Goal: Transaction & Acquisition: Obtain resource

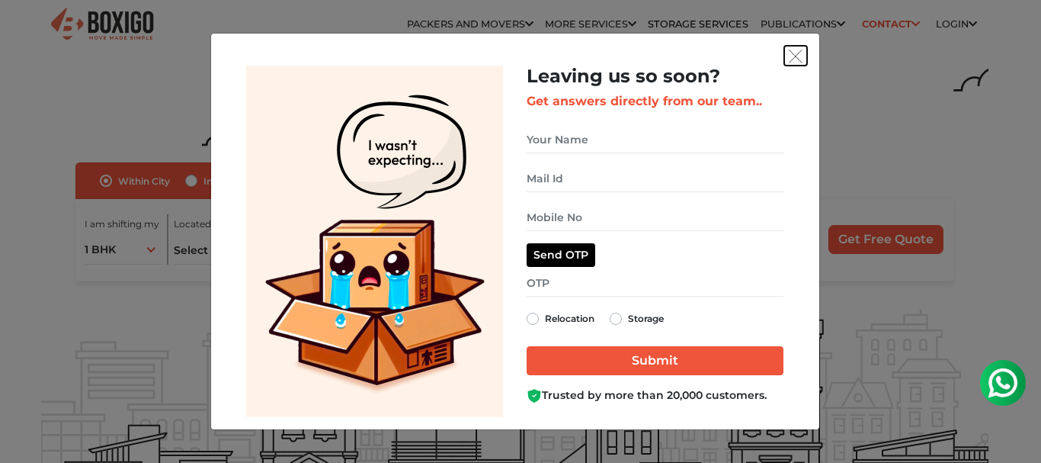
click at [797, 55] on img "get free quote dialog" at bounding box center [796, 57] width 14 height 14
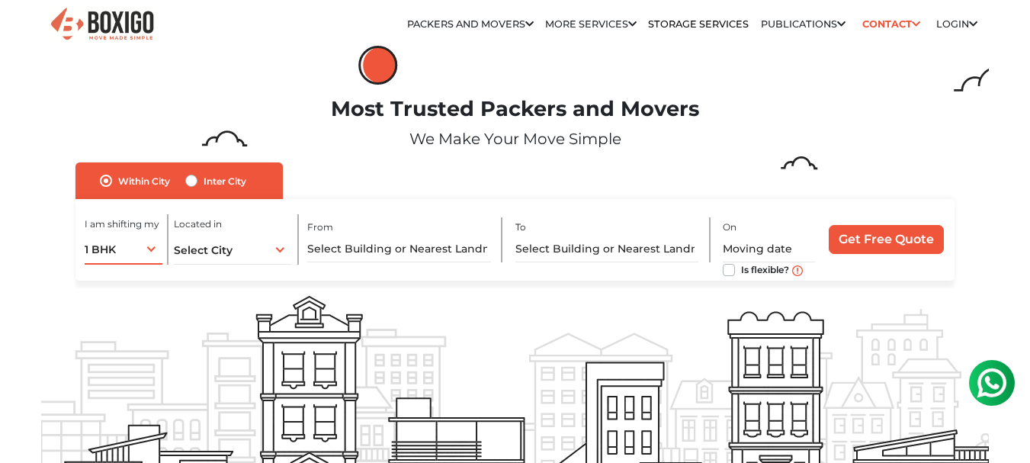
click at [108, 255] on span "1 BHK" at bounding box center [100, 249] width 31 height 14
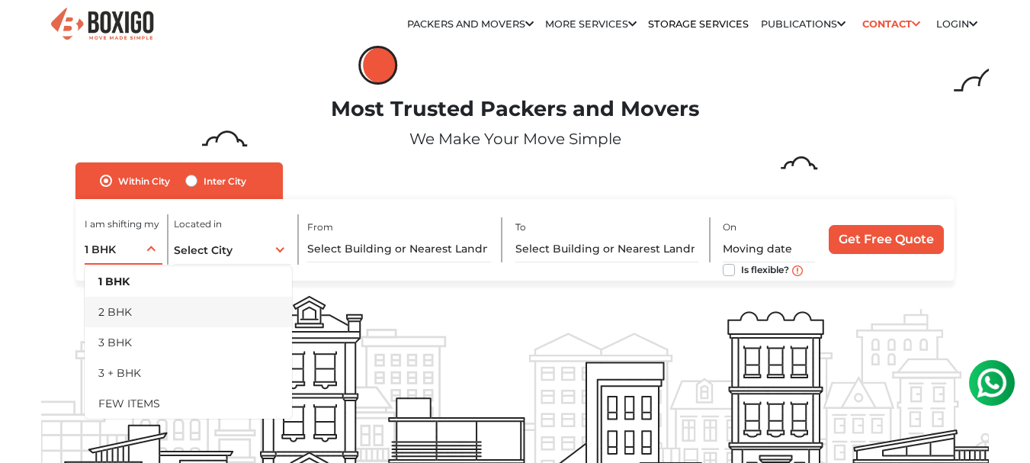
click at [120, 307] on li "2 BHK" at bounding box center [188, 312] width 207 height 30
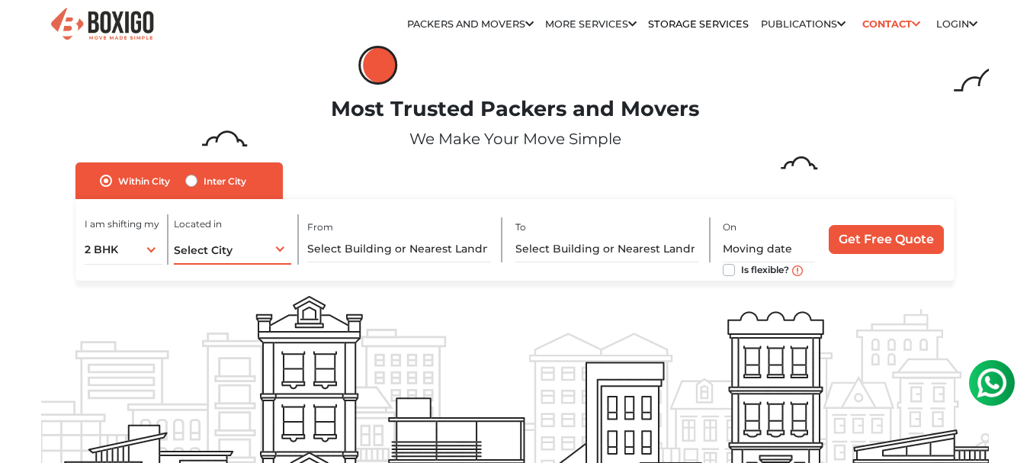
click at [216, 245] on span "Select City" at bounding box center [203, 250] width 59 height 14
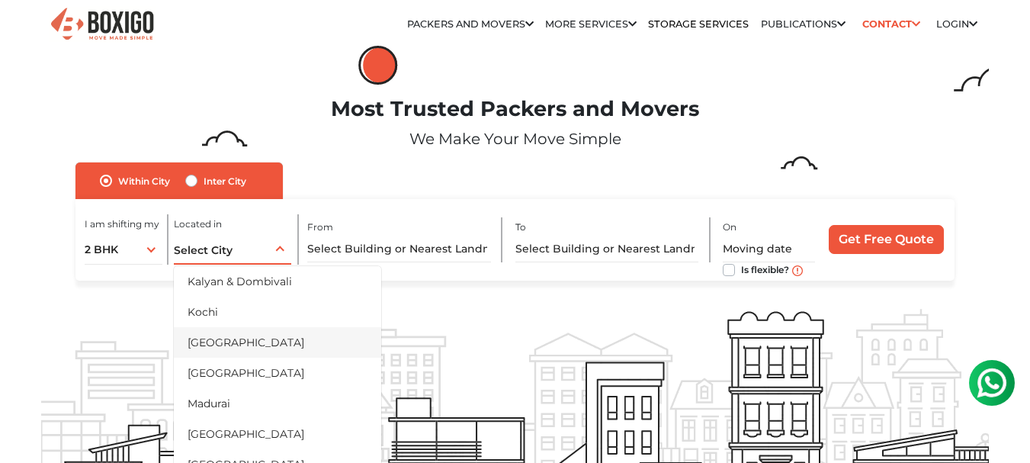
scroll to position [534, 0]
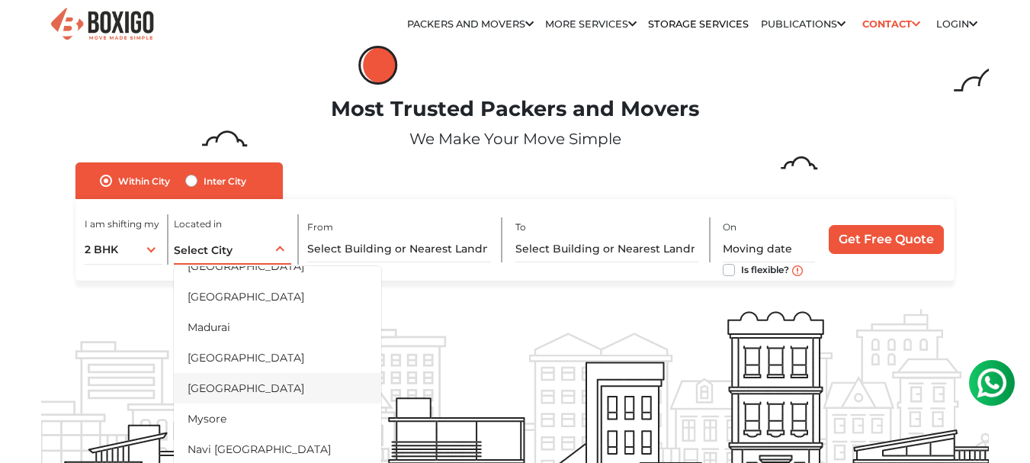
click at [220, 387] on li "[GEOGRAPHIC_DATA]" at bounding box center [277, 388] width 207 height 30
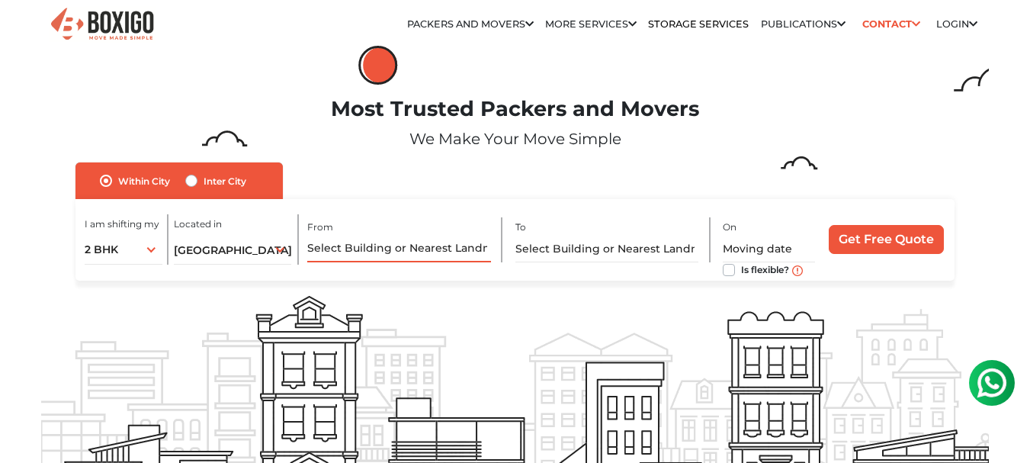
click at [358, 250] on input "text" at bounding box center [399, 249] width 184 height 27
click at [360, 181] on div "Within City Inter City I am shifting my 1 BHK 2 BHK 3 BHK 3 + BHK FEW ITEMS 2 B…" at bounding box center [514, 221] width 878 height 118
click at [348, 255] on input "text" at bounding box center [399, 249] width 184 height 27
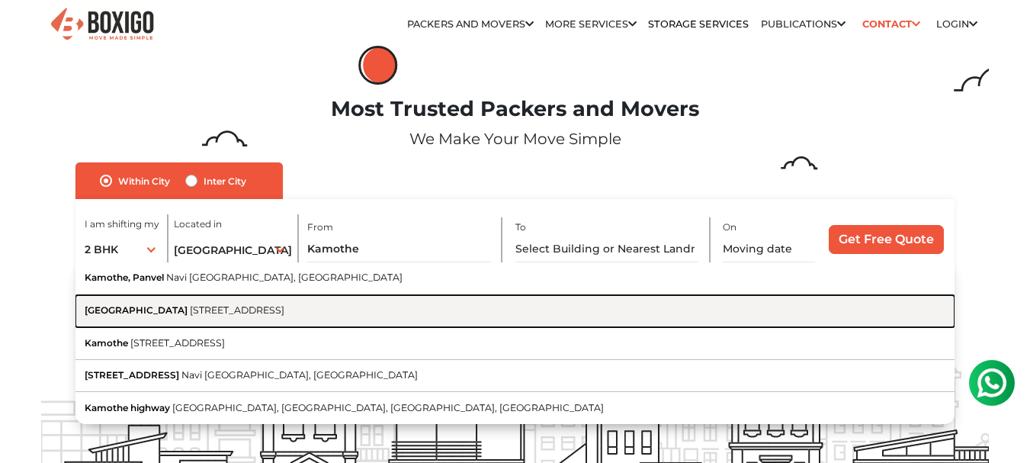
click at [202, 309] on span "Kamothe Marg, Jui-Kamothe Sector - 36, Sector 7, Kamothe, Panvel, Navi Mumbai, …" at bounding box center [237, 309] width 95 height 11
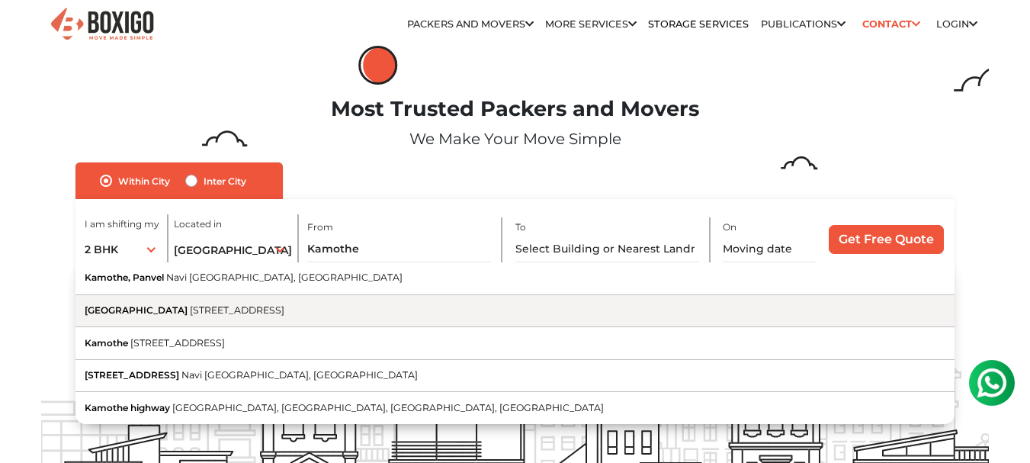
type input "Kamothe Police Station, Kamothe Marg, Jui-Kamothe Sector - 36, Sector 7, Kamoth…"
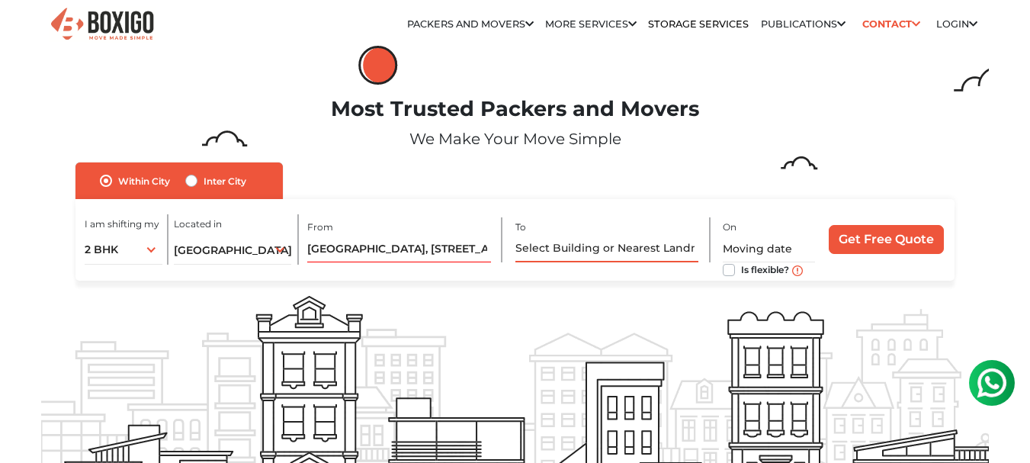
click at [560, 247] on input "text" at bounding box center [607, 249] width 184 height 27
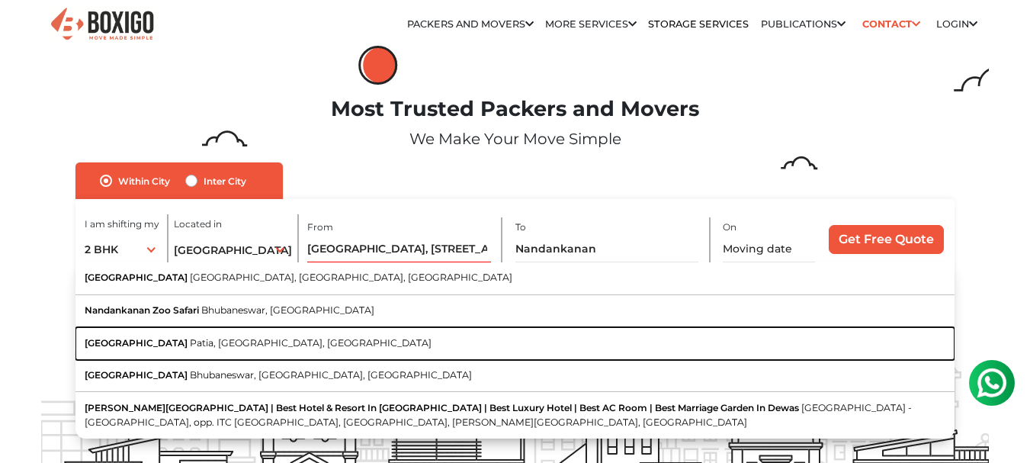
click at [149, 344] on span "Nandankanan Road" at bounding box center [136, 342] width 103 height 11
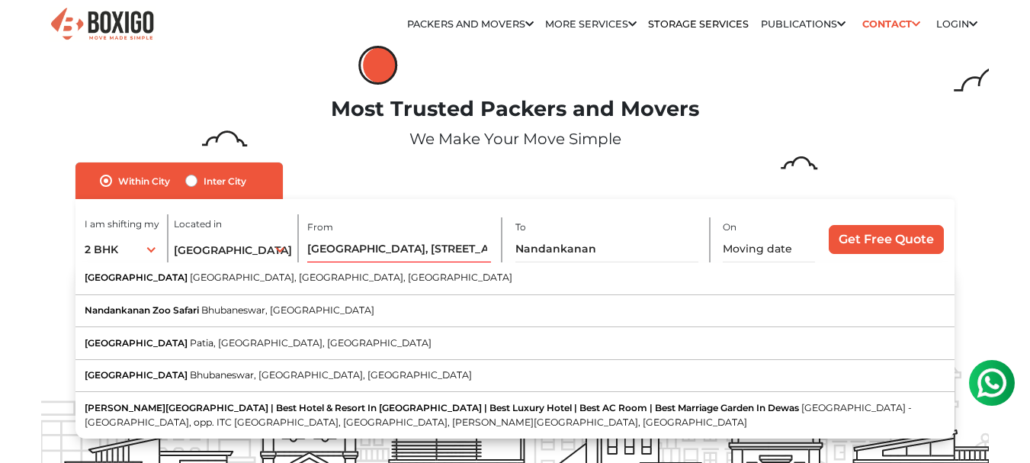
type input "Nandankanan Road, Patia, Bhubaneswar, Odisha"
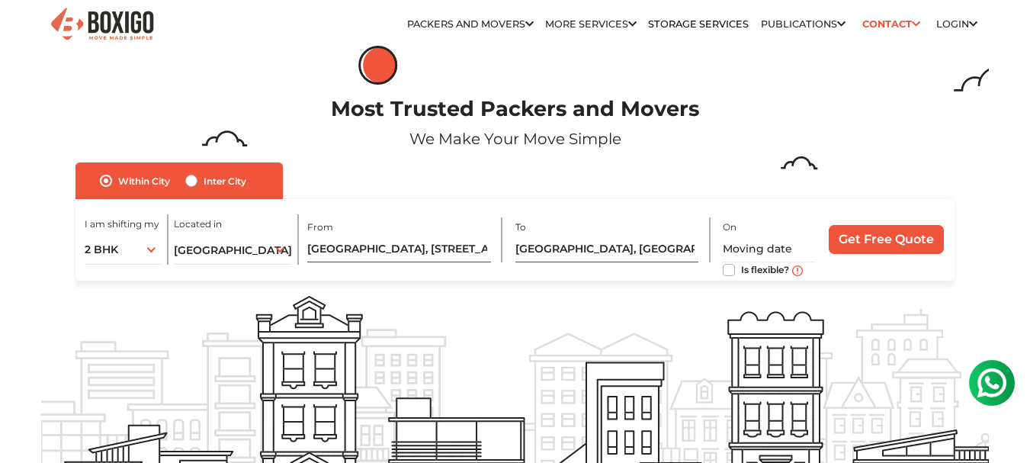
click at [741, 270] on label "Is flexible?" at bounding box center [765, 269] width 48 height 16
click at [726, 270] on input "Is flexible?" at bounding box center [729, 268] width 12 height 15
click at [741, 270] on label "Is flexible?" at bounding box center [765, 269] width 48 height 16
click at [726, 270] on input "Is flexible?" at bounding box center [729, 268] width 12 height 15
checkbox input "false"
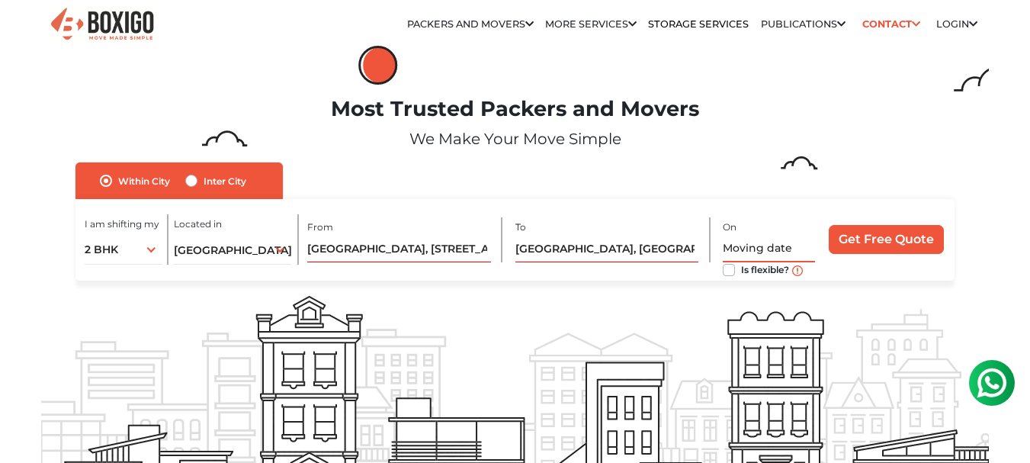
click at [743, 242] on input "text" at bounding box center [769, 249] width 92 height 27
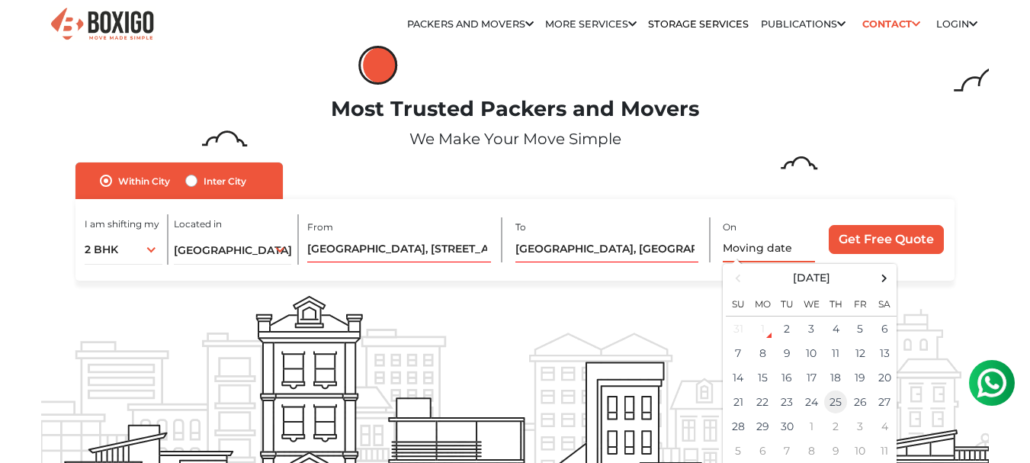
click at [834, 405] on td "25" at bounding box center [835, 401] width 24 height 24
type input "09/25/2025 12:00 AM"
click at [699, 276] on div "I am shifting my 1 BHK 2 BHK 3 BHK 3 + BHK FEW ITEMS 2 BHK 1 BHK 2 BHK 3 BHK 3 …" at bounding box center [514, 240] width 878 height 82
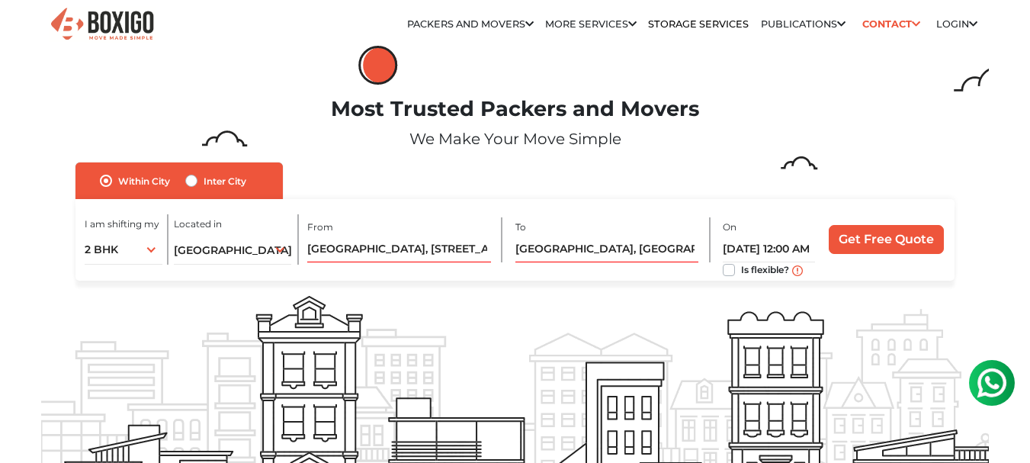
click at [741, 269] on label "Is flexible?" at bounding box center [765, 269] width 48 height 16
click at [727, 269] on input "Is flexible?" at bounding box center [729, 268] width 12 height 15
click at [741, 269] on label "Is flexible?" at bounding box center [765, 269] width 48 height 16
click at [727, 269] on input "Is flexible?" at bounding box center [729, 268] width 12 height 15
click at [741, 271] on label "Is flexible?" at bounding box center [765, 269] width 48 height 16
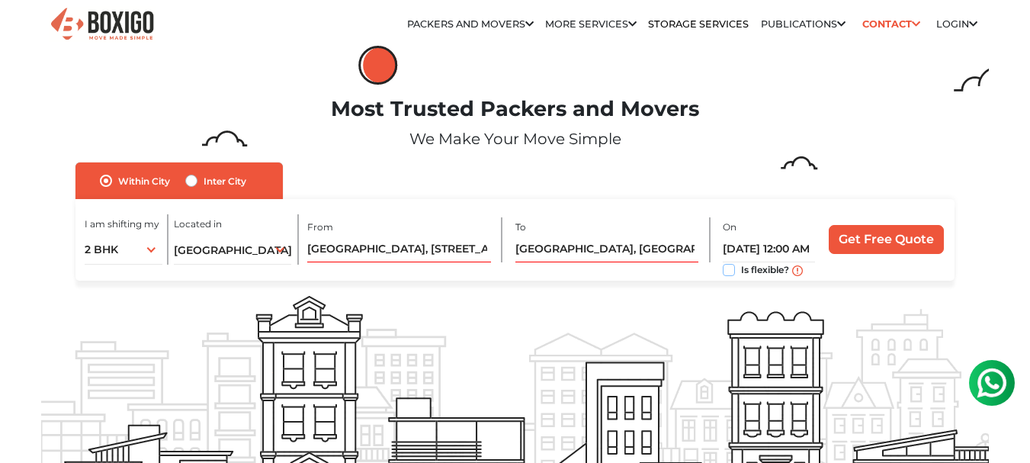
click at [727, 271] on input "Is flexible?" at bounding box center [729, 268] width 12 height 15
checkbox input "true"
click at [744, 250] on input "09/25/2025 12:00 AM" at bounding box center [769, 249] width 92 height 27
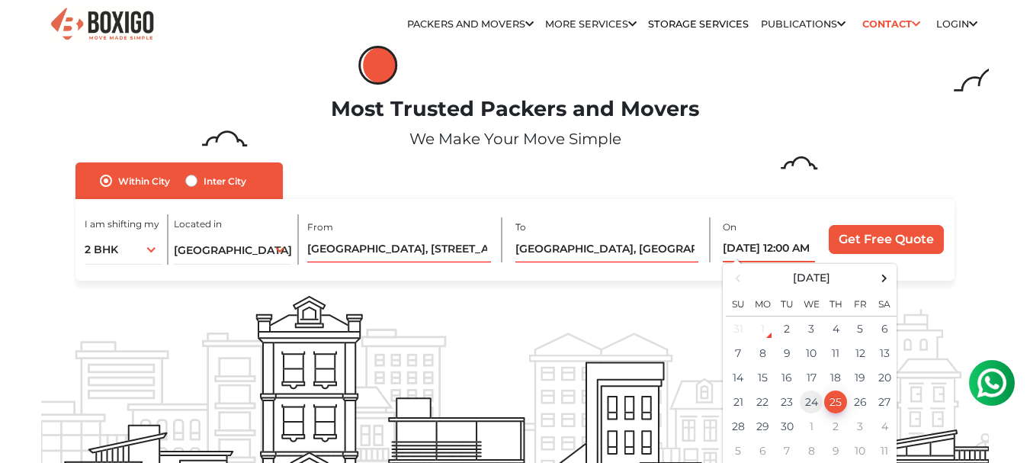
click at [809, 399] on td "24" at bounding box center [811, 401] width 24 height 24
type input "09/24/2025 12:00 AM"
click at [661, 277] on div "I am shifting my 1 BHK 2 BHK 3 BHK 3 + BHK FEW ITEMS 2 BHK 1 BHK 2 BHK 3 BHK 3 …" at bounding box center [514, 240] width 878 height 82
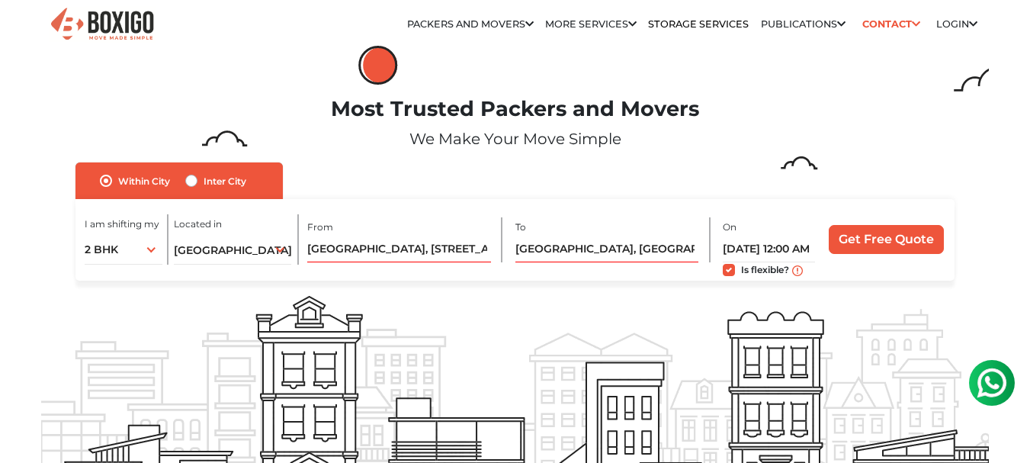
click at [204, 183] on label "Inter City" at bounding box center [225, 180] width 43 height 18
click at [191, 183] on input "Inter City" at bounding box center [191, 178] width 12 height 15
radio input "true"
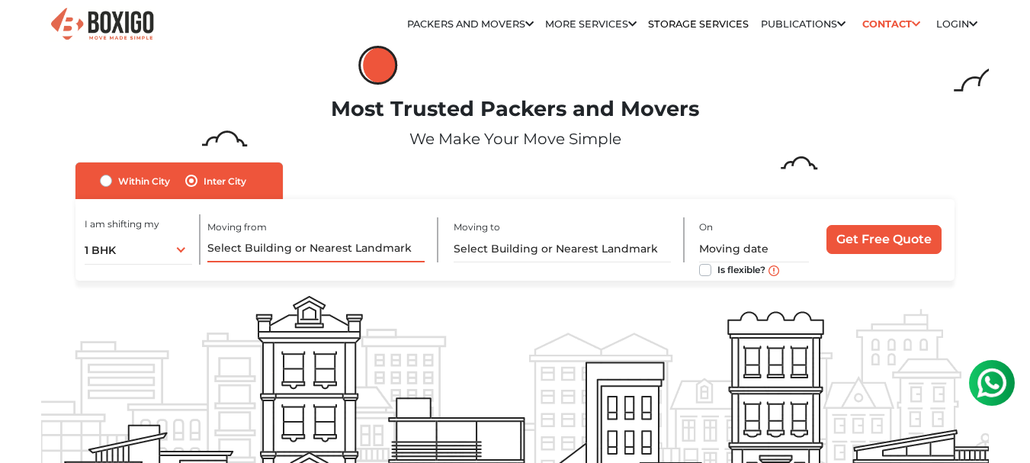
click at [284, 252] on input "text" at bounding box center [315, 249] width 217 height 27
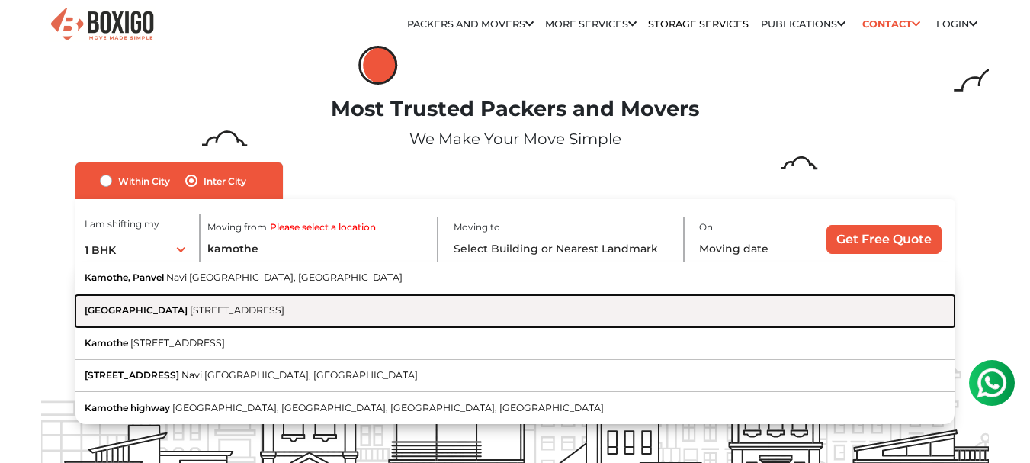
click at [175, 306] on span "Kamothe Police Station" at bounding box center [136, 309] width 103 height 11
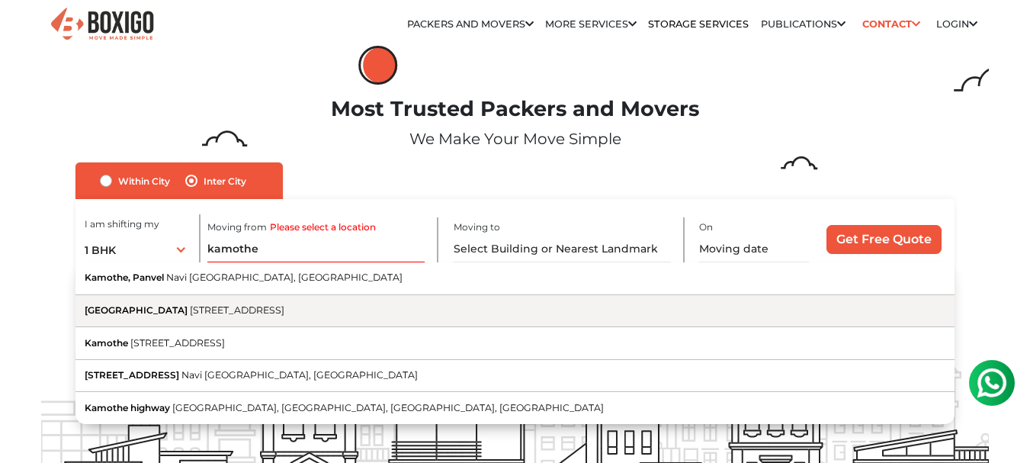
type input "Kamothe Police Station, Kamothe Marg, Jui-Kamothe Sector - 36, Sector 7, Kamoth…"
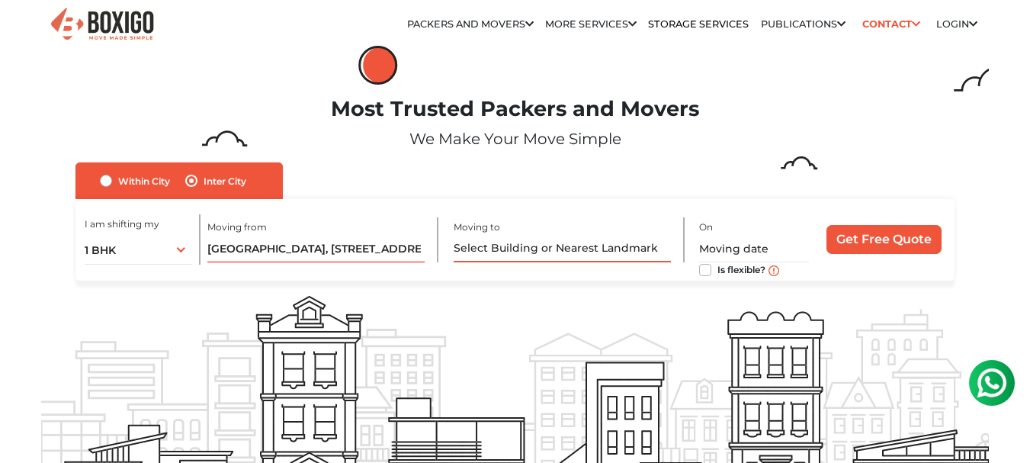
click at [506, 252] on input "text" at bounding box center [562, 249] width 217 height 27
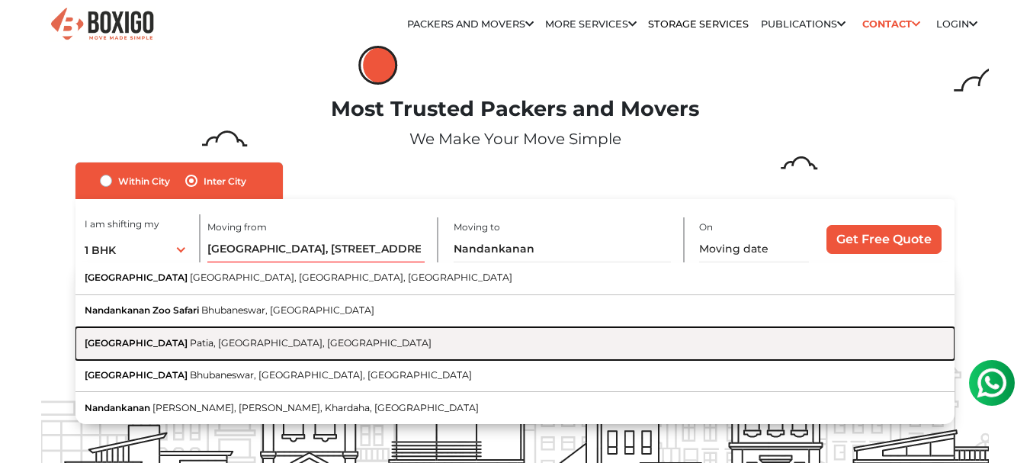
click at [211, 346] on span "Patia, Bhubaneswar, Odisha" at bounding box center [311, 342] width 242 height 11
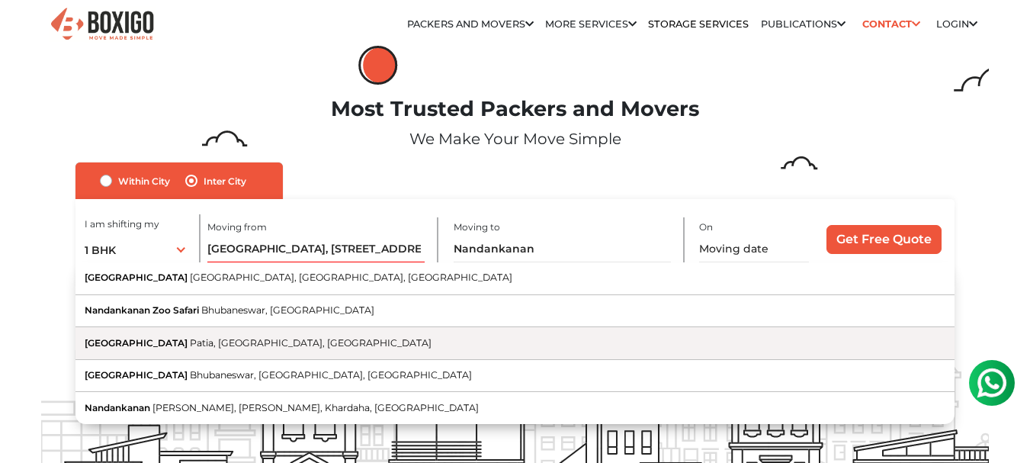
type input "Nandankanan Road, Patia, Bhubaneswar, Odisha"
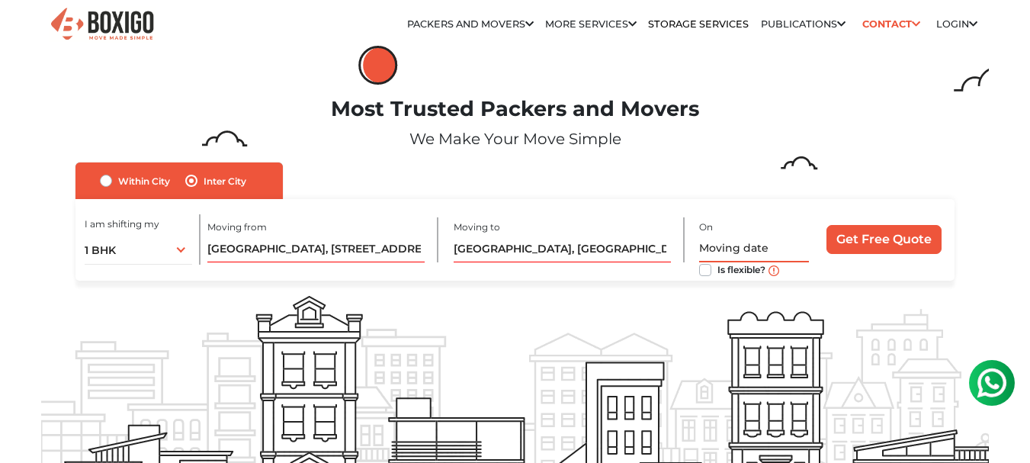
click at [727, 251] on input "text" at bounding box center [754, 249] width 110 height 27
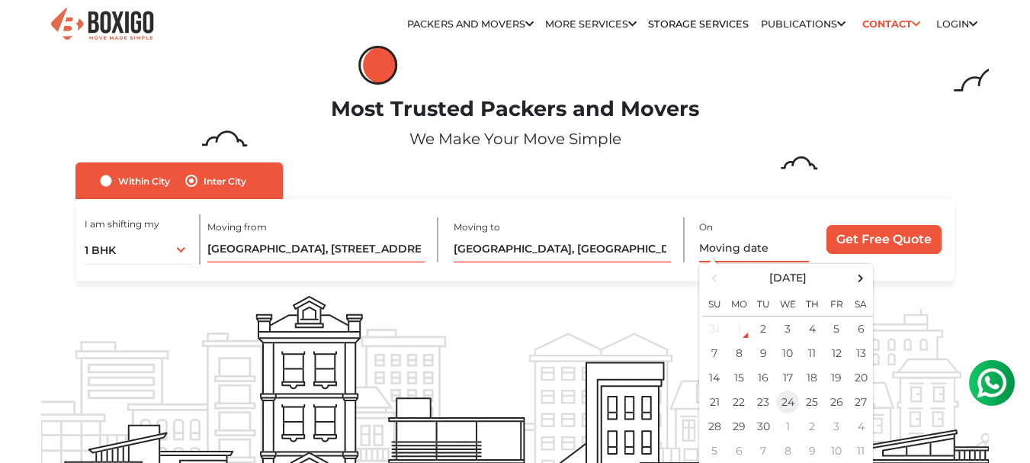
click at [784, 405] on td "24" at bounding box center [787, 401] width 24 height 24
type input "09/24/2025 12:00 AM"
click at [617, 279] on div "I am shifting my 1 BHK 2 BHK 3 BHK 3 + BHK FEW ITEMS 1 BHK 1 BHK 2 BHK 3 BHK 3 …" at bounding box center [514, 240] width 878 height 82
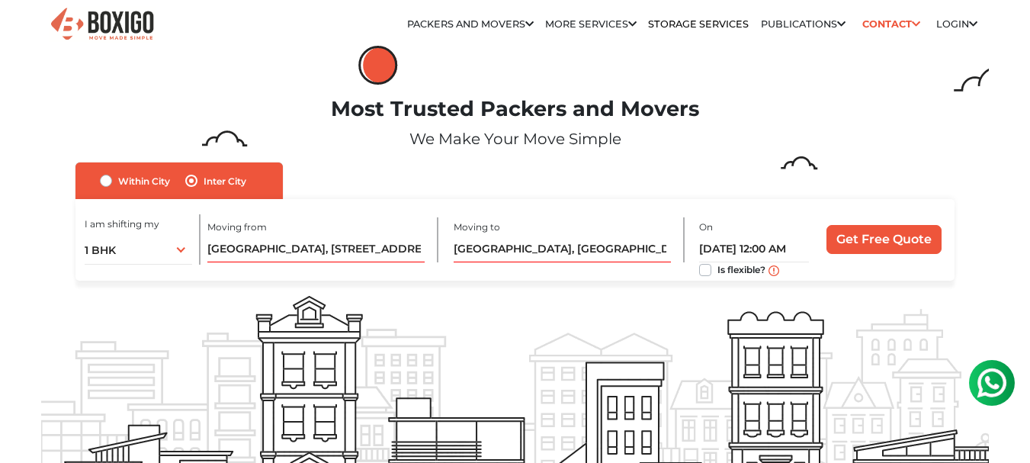
click at [717, 270] on label "Is flexible?" at bounding box center [741, 269] width 48 height 16
click at [707, 270] on input "Is flexible?" at bounding box center [705, 268] width 12 height 15
click at [717, 270] on label "Is flexible?" at bounding box center [741, 269] width 48 height 16
click at [707, 270] on input "Is flexible?" at bounding box center [705, 268] width 12 height 15
click at [717, 270] on label "Is flexible?" at bounding box center [741, 269] width 48 height 16
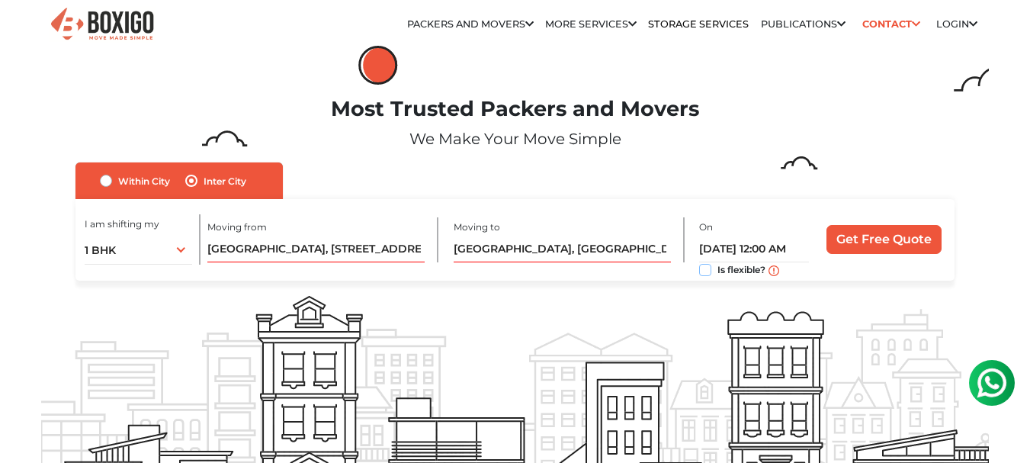
click at [707, 270] on input "Is flexible?" at bounding box center [705, 268] width 12 height 15
checkbox input "true"
click at [883, 236] on input "Get Free Quote" at bounding box center [883, 239] width 115 height 29
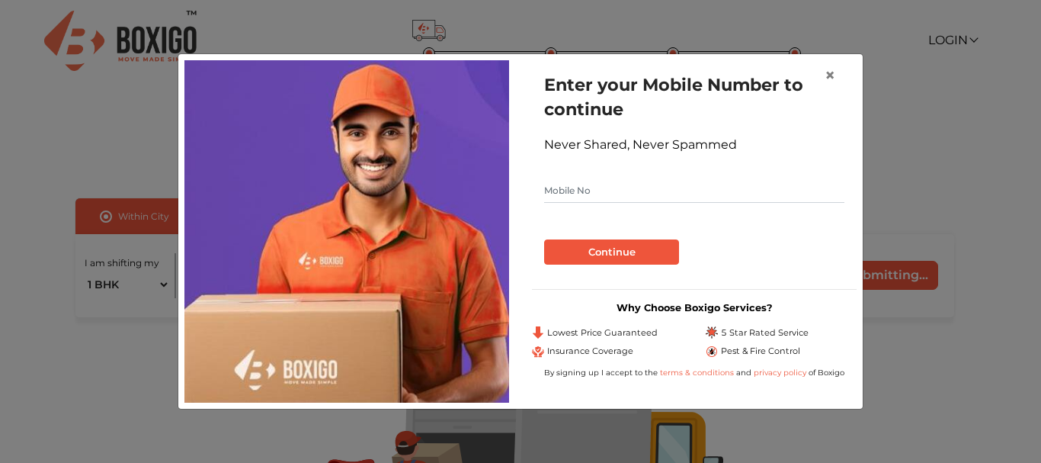
click at [637, 188] on input "text" at bounding box center [694, 190] width 300 height 24
type input "9861039524"
click at [617, 253] on button "Continue" at bounding box center [611, 252] width 135 height 26
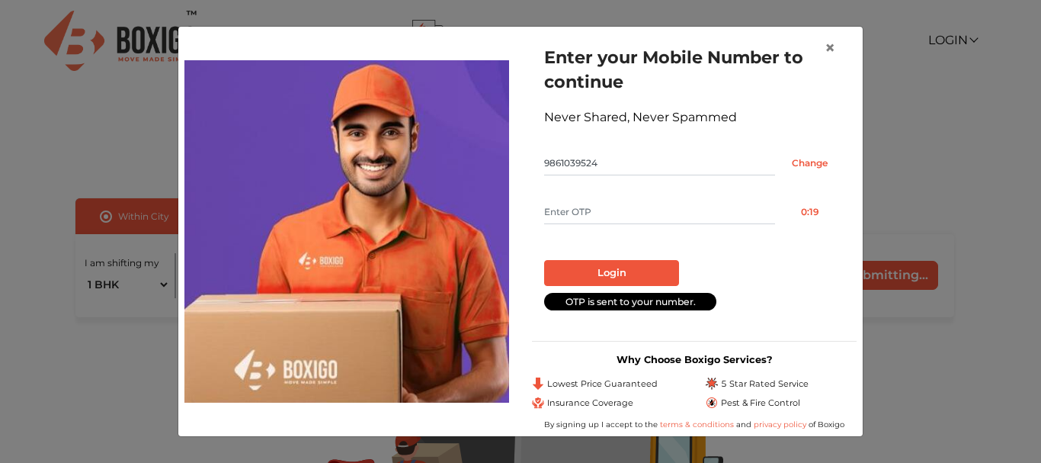
click at [607, 212] on input "text" at bounding box center [659, 212] width 231 height 24
type input "9565"
click at [615, 272] on button "Login" at bounding box center [611, 273] width 135 height 26
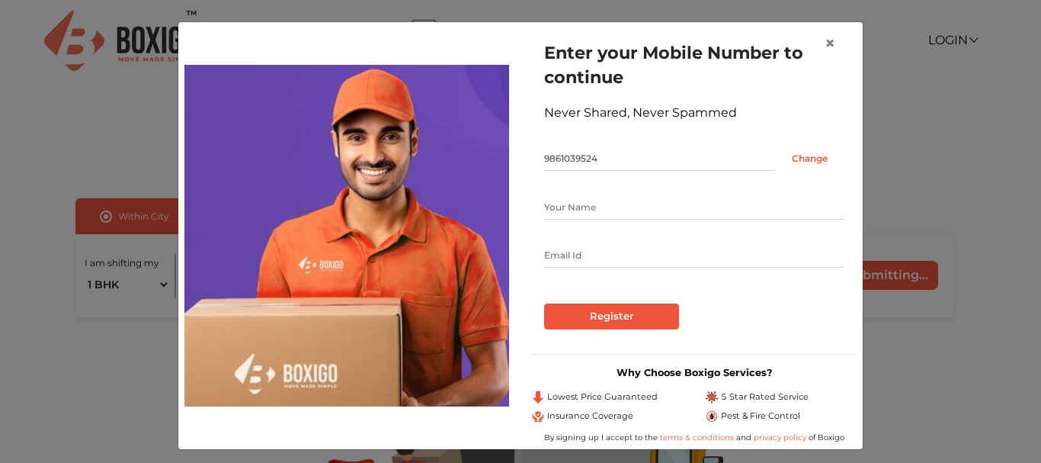
click at [585, 209] on input "text" at bounding box center [694, 207] width 300 height 24
type input "[PERSON_NAME] [PERSON_NAME]"
type input "[EMAIL_ADDRESS][DOMAIN_NAME]"
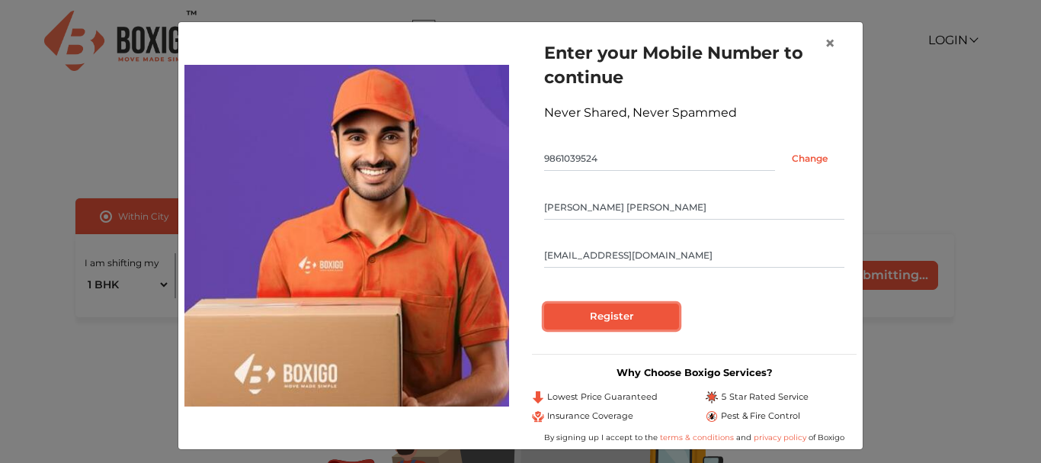
click at [599, 316] on input "Register" at bounding box center [611, 316] width 135 height 26
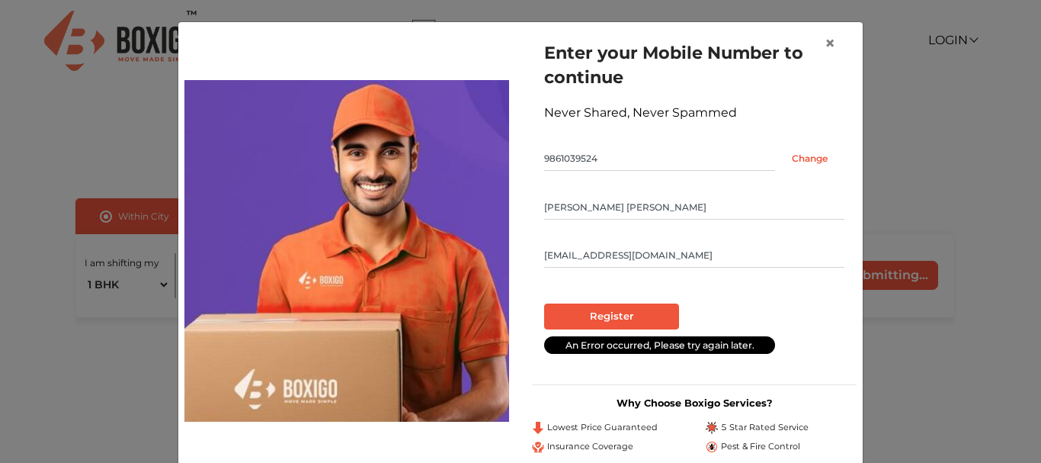
click at [652, 207] on input "[PERSON_NAME] [PERSON_NAME]" at bounding box center [694, 207] width 300 height 24
click at [642, 254] on input "[EMAIL_ADDRESS][DOMAIN_NAME]" at bounding box center [694, 255] width 300 height 24
click at [584, 207] on input "[PERSON_NAME] [PERSON_NAME]" at bounding box center [694, 207] width 300 height 24
click at [579, 207] on input "[PERSON_NAME] [PERSON_NAME]" at bounding box center [694, 207] width 300 height 24
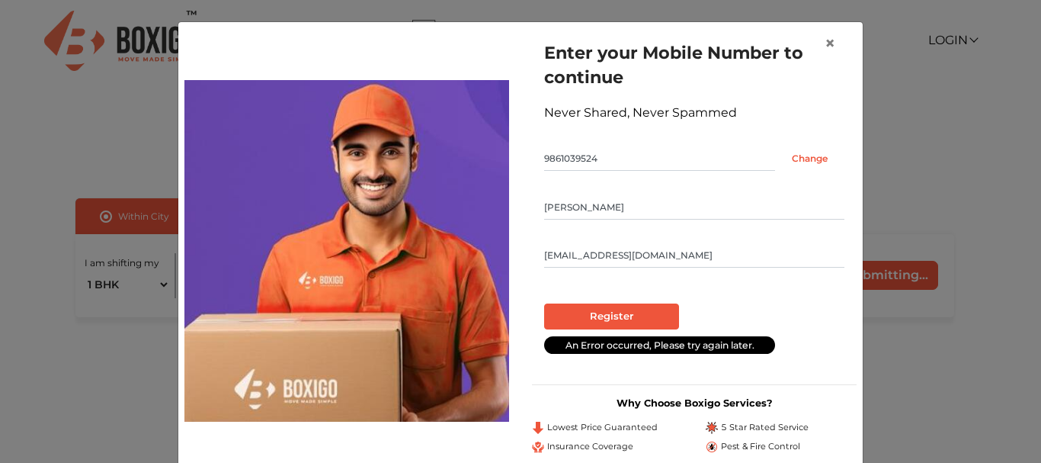
type input "Anil Parida"
click at [586, 316] on input "Register" at bounding box center [611, 316] width 135 height 26
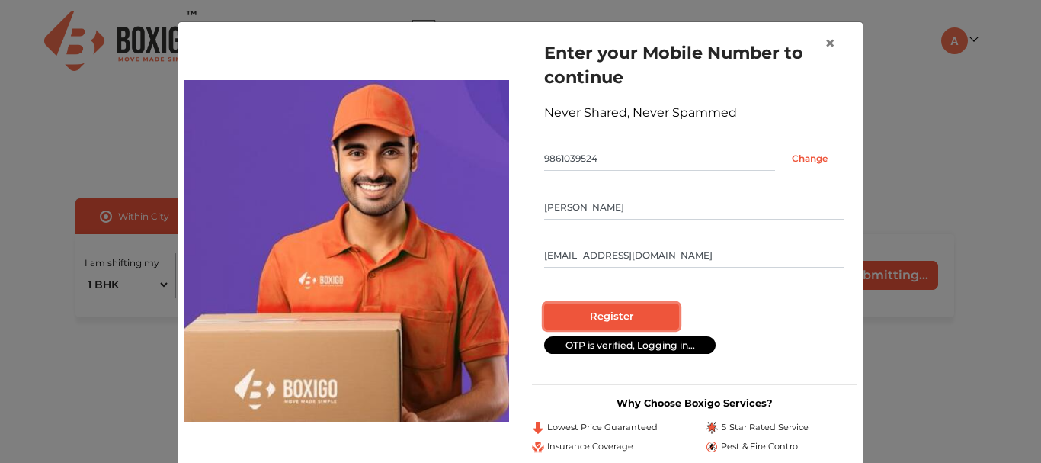
radio input "false"
radio input "true"
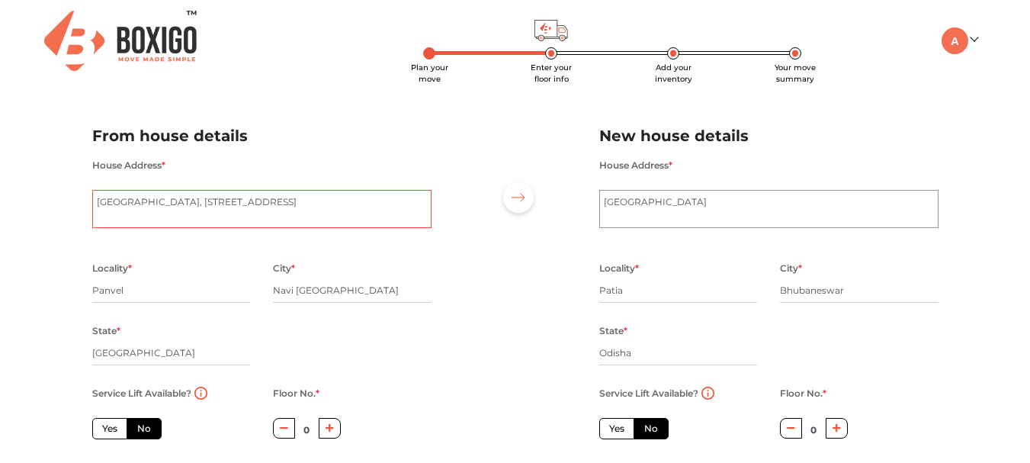
click at [181, 209] on textarea "Kamothe Police Station, Kamothe Marg, Jui-Kamothe Sector - 36, Sector 7, Kamothe" at bounding box center [261, 209] width 339 height 38
click at [245, 209] on textarea "Kamothe Police Station, Kamothe Marg, Jui-Kamothe Sector - 36, Sector 7, Kamothe" at bounding box center [261, 209] width 339 height 38
drag, startPoint x: 181, startPoint y: 219, endPoint x: 61, endPoint y: 185, distance: 124.3
click at [61, 185] on div "Plan your move Enter your floor info Add your inventory Your move summary My Mo…" at bounding box center [515, 360] width 1030 height 720
paste textarea "Flat No 1102, 11th FLOOR, PANCHARATNA C.H.S, PLOT NO 20, SEC -10, KAMOTHE, NAVI…"
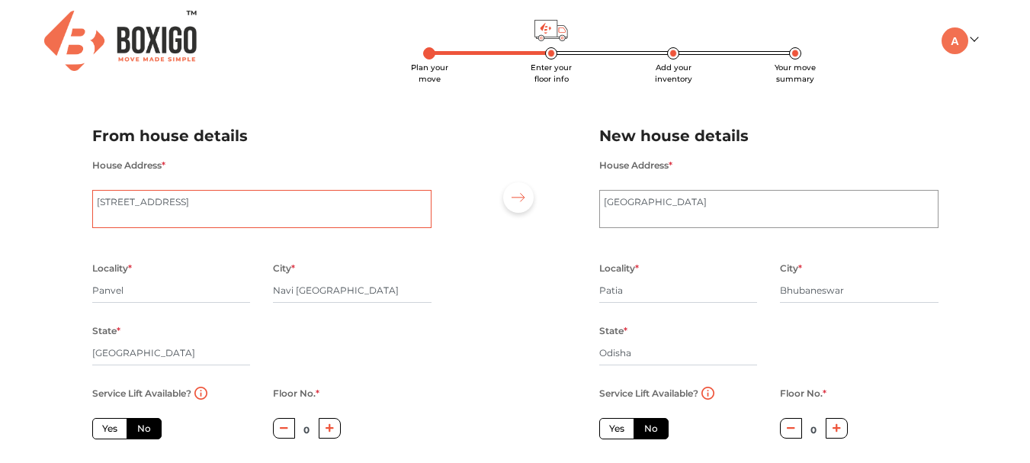
type textarea "Flat No 1102, 11th FLOOR, PANCHARATNA C.H.S, PLOT NO 20, SEC -10, KAMOTHE, NAVI…"
click at [663, 200] on textarea "Nandankanan Road" at bounding box center [768, 209] width 339 height 38
drag, startPoint x: 709, startPoint y: 198, endPoint x: 543, endPoint y: 195, distance: 165.4
click at [550, 199] on div "From house details House Address * Kamothe Police Station, Kamothe Marg, Jui-Ka…" at bounding box center [515, 315] width 869 height 420
paste textarea "FLAT No 107, 1st FLOOR, SAIYANSH ENCLAVE, BEHIND ROYAL LAGOON APARTMENT, NANDAN…"
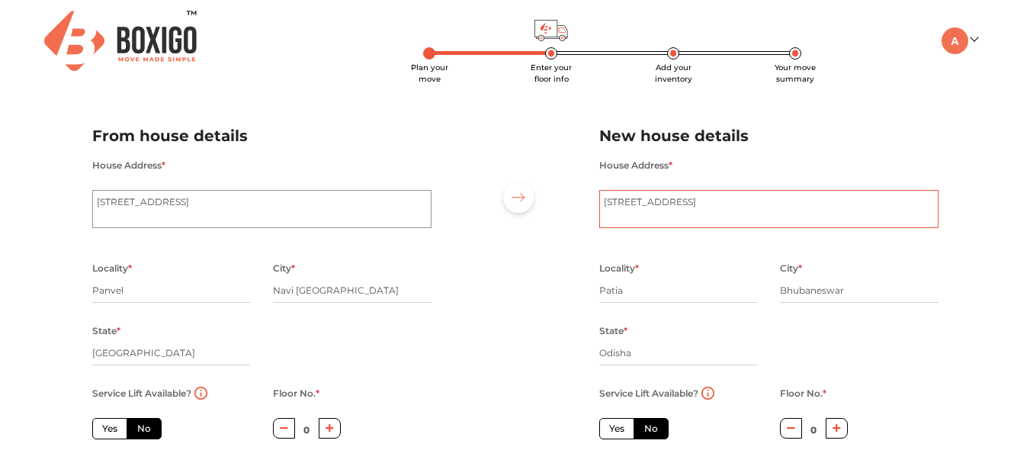
type textarea "FLAT No 107, 1st FLOOR, SAIYANSH ENCLAVE, BEHIND ROYAL LAGOON APARTMENT, NANDAN…"
click at [126, 294] on input "Panvel" at bounding box center [171, 290] width 159 height 24
drag, startPoint x: 171, startPoint y: 293, endPoint x: 77, endPoint y: 293, distance: 93.8
click at [77, 293] on div "Plan your move Enter your floor info Add your inventory Your move summary My Mo…" at bounding box center [515, 360] width 1030 height 720
type input "Kamothe"
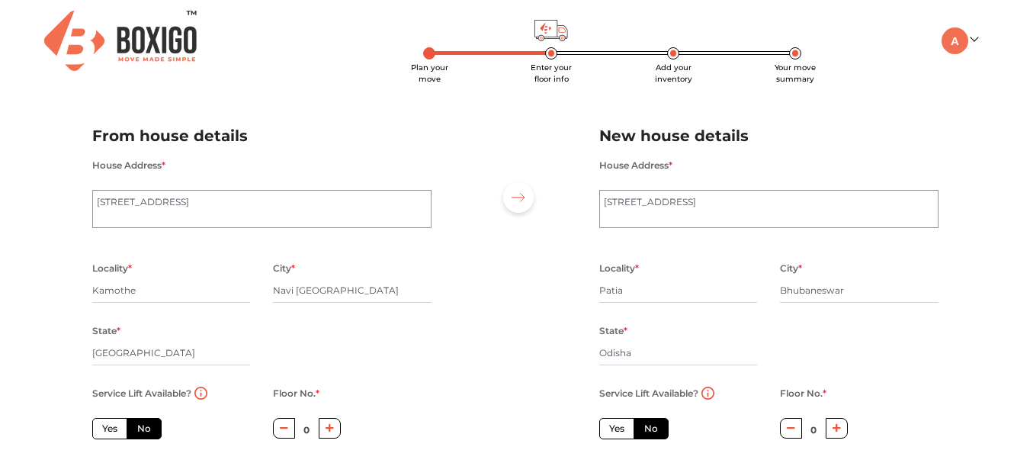
click at [478, 285] on div at bounding box center [515, 315] width 145 height 420
drag, startPoint x: 675, startPoint y: 293, endPoint x: 528, endPoint y: 293, distance: 146.3
click at [528, 293] on div "From house details House Address * Kamothe Police Station, Kamothe Marg, Jui-Ka…" at bounding box center [515, 315] width 869 height 420
type input "Raghunathpur"
click at [921, 342] on div "Locality * Raghunathpur City * Bhubaneswar State * Odisha Pincode *" at bounding box center [769, 320] width 362 height 125
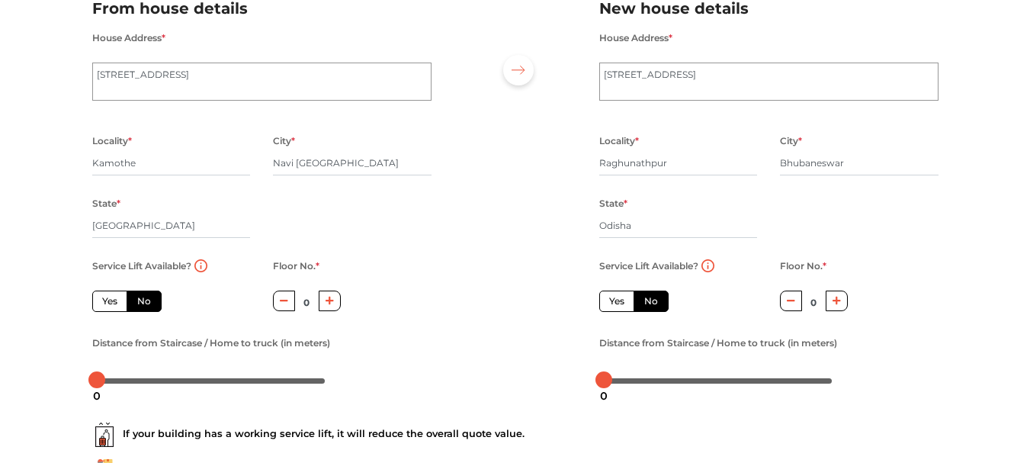
scroll to position [152, 0]
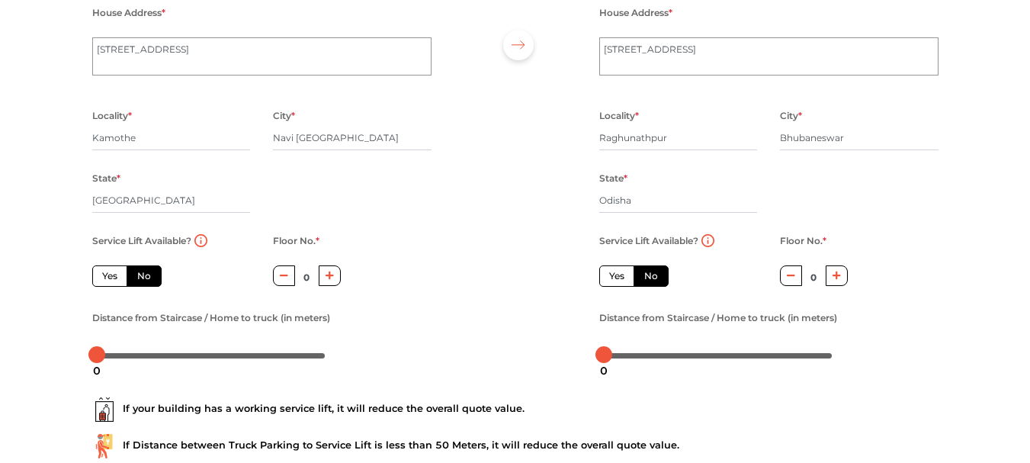
click at [115, 275] on label "Yes" at bounding box center [109, 275] width 35 height 21
click at [112, 275] on input "Yes" at bounding box center [107, 274] width 10 height 10
radio input "true"
click at [117, 275] on label "Yes" at bounding box center [109, 275] width 35 height 21
click at [112, 275] on input "Yes" at bounding box center [107, 274] width 10 height 10
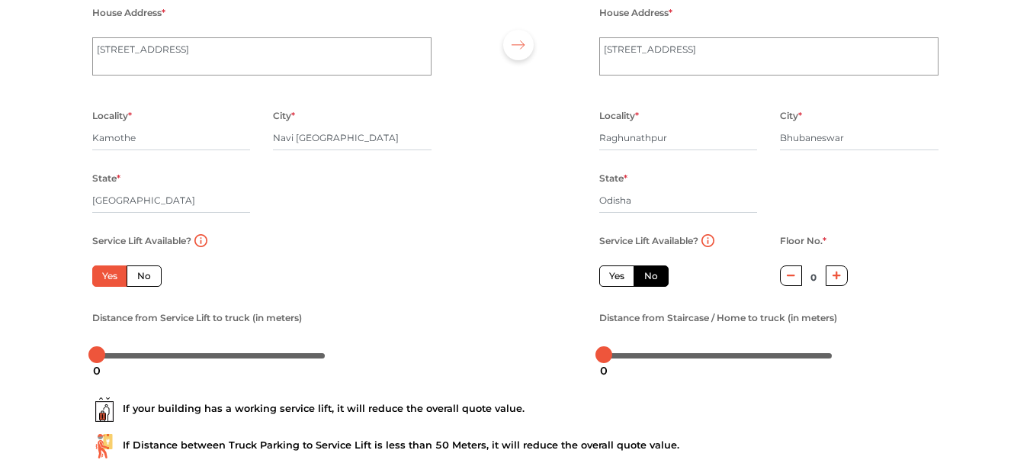
click at [154, 271] on label "No" at bounding box center [144, 275] width 35 height 21
click at [147, 271] on input "No" at bounding box center [142, 274] width 10 height 10
radio input "true"
click at [107, 273] on label "Yes" at bounding box center [109, 275] width 35 height 21
click at [107, 273] on input "Yes" at bounding box center [107, 274] width 10 height 10
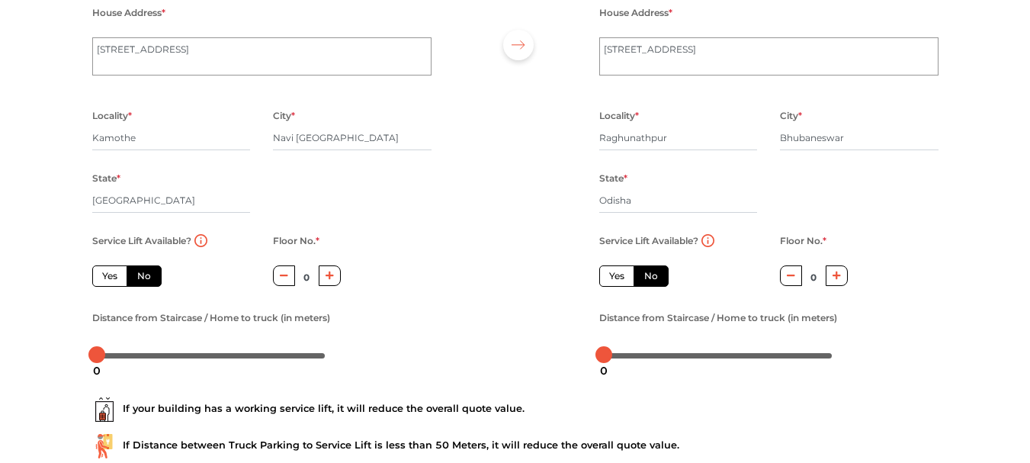
radio input "true"
click at [141, 276] on label "No" at bounding box center [144, 275] width 35 height 21
click at [141, 276] on input "No" at bounding box center [142, 274] width 10 height 10
click at [614, 275] on label "Yes" at bounding box center [616, 275] width 35 height 21
click at [614, 275] on input "Yes" at bounding box center [614, 274] width 10 height 10
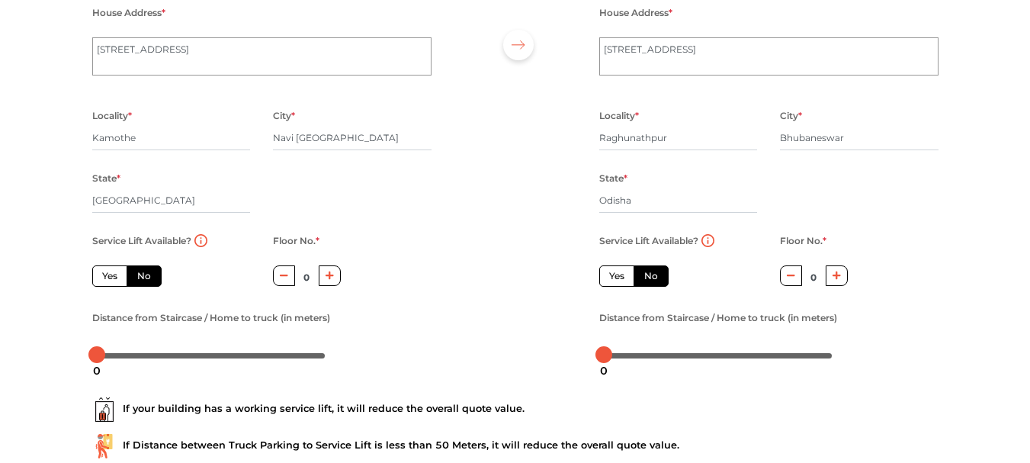
radio input "true"
radio input "false"
click at [331, 275] on icon "button" at bounding box center [329, 275] width 8 height 8
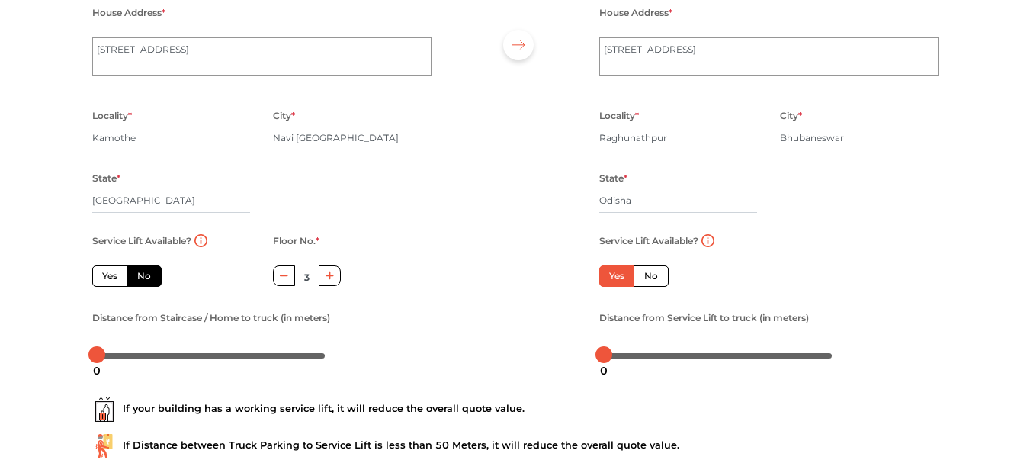
click at [331, 275] on icon "button" at bounding box center [329, 275] width 8 height 8
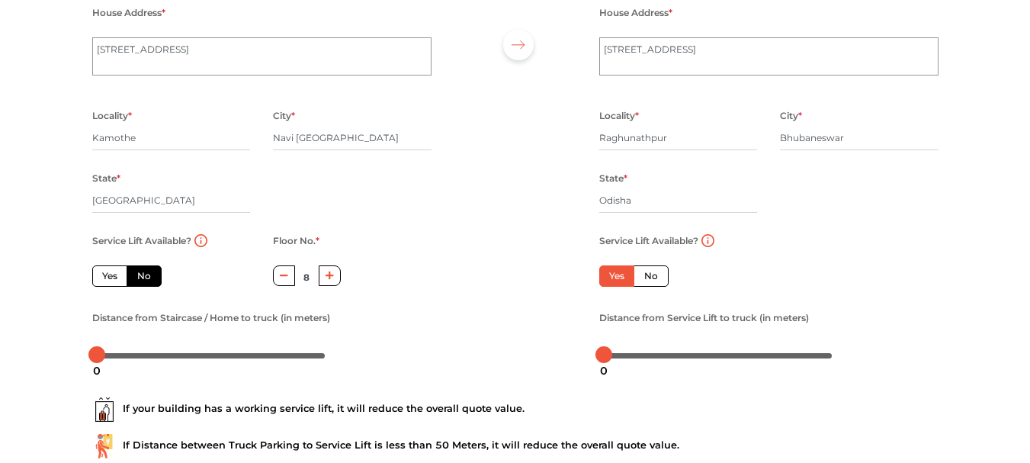
click at [331, 275] on icon "button" at bounding box center [329, 275] width 8 height 8
click at [285, 280] on icon "button" at bounding box center [284, 275] width 8 height 9
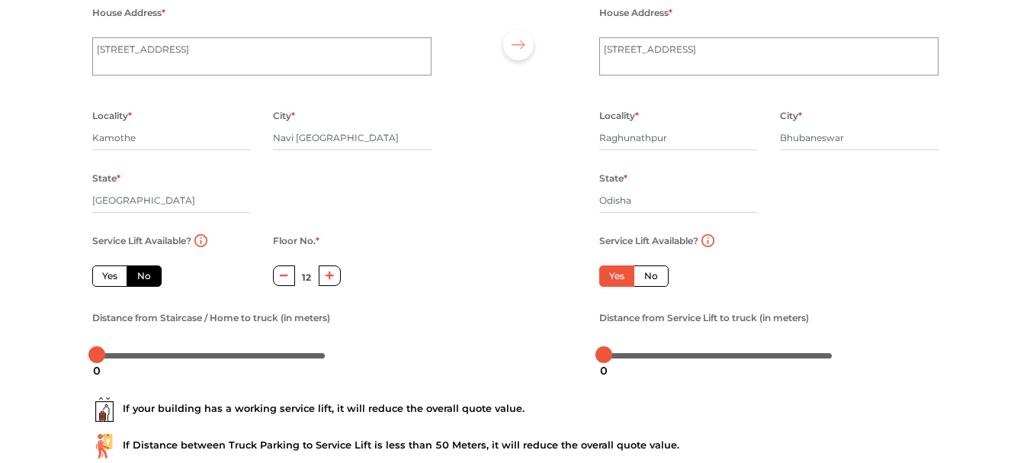
type input "11"
click at [825, 268] on div "Service Lift Available? Yes No Floor No. * 0 Distance from Service Lift to truc…" at bounding box center [769, 299] width 362 height 136
click at [110, 310] on body "Plan your move Enter your floor info Add your inventory Your move summary My Mo…" at bounding box center [515, 79] width 1030 height 463
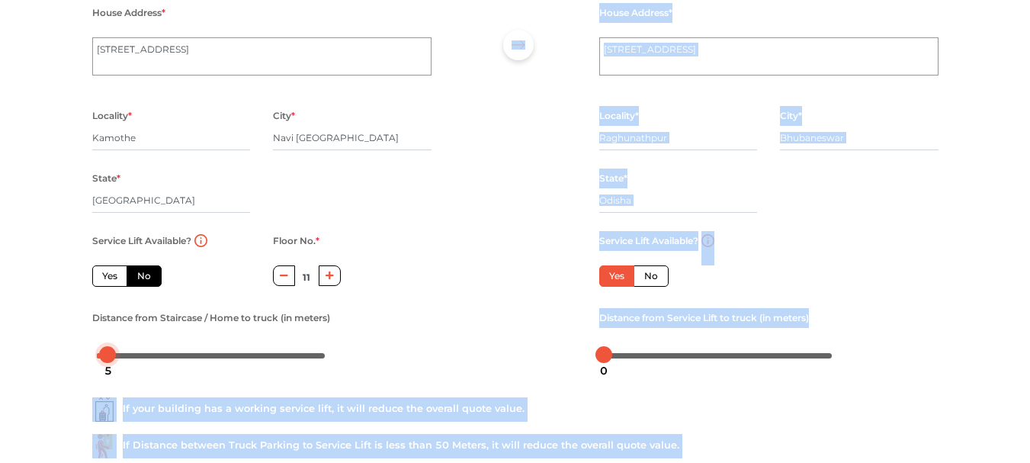
click at [110, 354] on div at bounding box center [107, 354] width 17 height 17
drag, startPoint x: 110, startPoint y: 354, endPoint x: 99, endPoint y: 359, distance: 11.6
click at [99, 310] on body "Plan your move Enter your floor info Add your inventory Your move summary My Mo…" at bounding box center [515, 79] width 1030 height 463
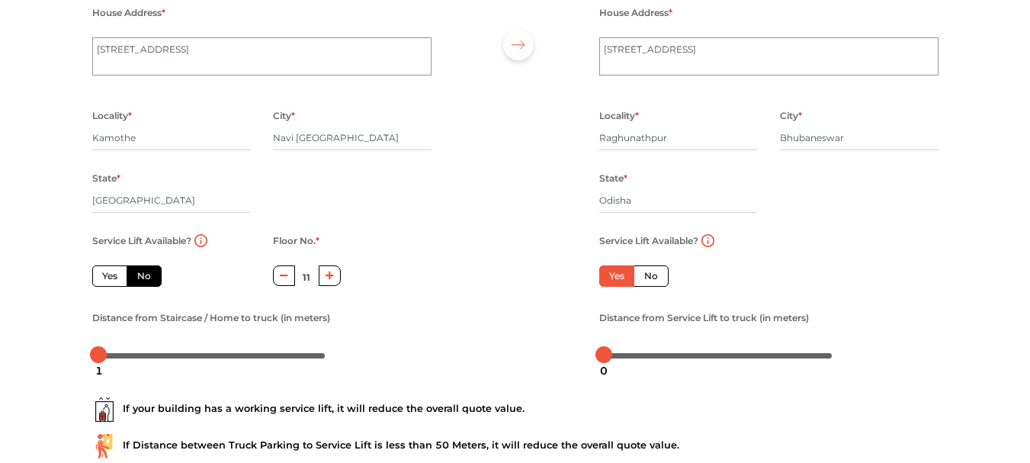
click at [81, 338] on div "Distance from Staircase / Home to truck (in meters)" at bounding box center [262, 337] width 362 height 59
drag, startPoint x: 98, startPoint y: 352, endPoint x: 91, endPoint y: 357, distance: 9.3
click at [91, 310] on body "Plan your move Enter your floor info Add your inventory Your move summary My Mo…" at bounding box center [515, 79] width 1030 height 463
click at [100, 357] on div "0" at bounding box center [97, 370] width 20 height 26
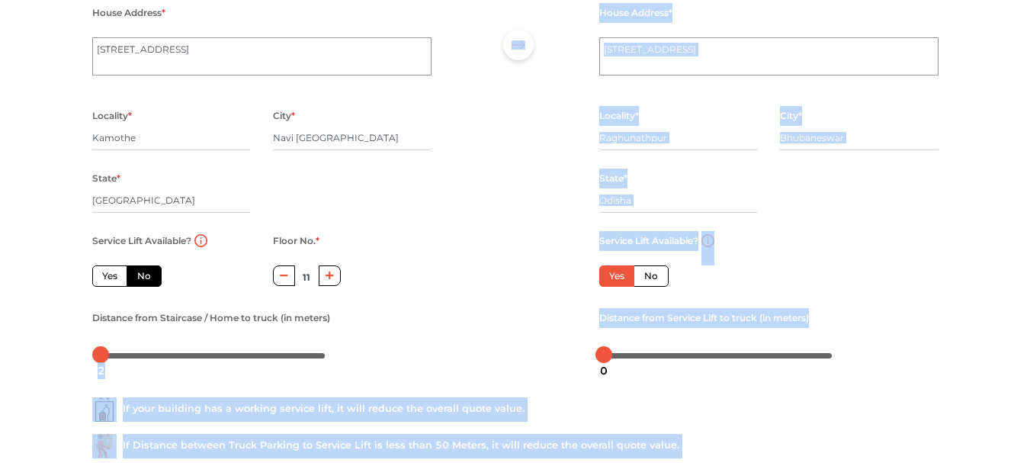
drag, startPoint x: 100, startPoint y: 357, endPoint x: 111, endPoint y: 356, distance: 10.8
click at [111, 310] on body "Plan your move Enter your floor info Add your inventory Your move summary My Mo…" at bounding box center [515, 79] width 1030 height 463
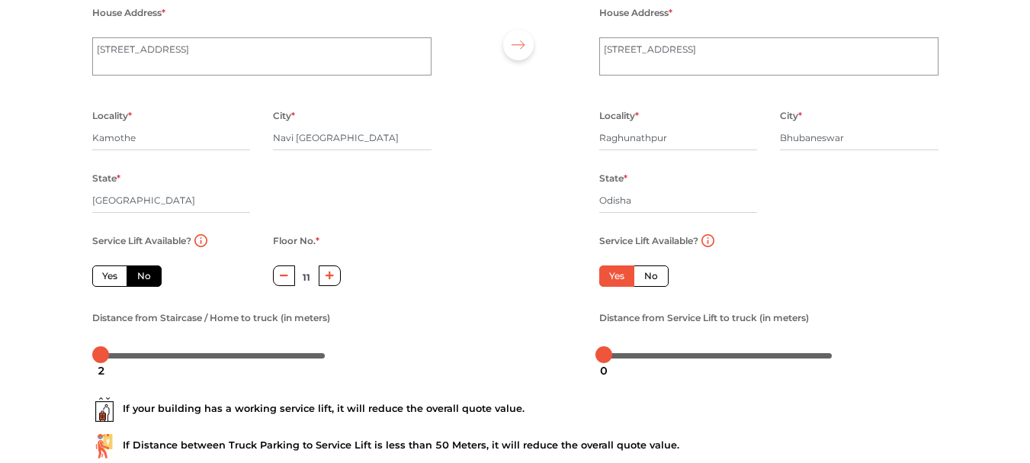
click at [149, 338] on div "Distance from Staircase / Home to truck (in meters)" at bounding box center [261, 337] width 339 height 59
drag, startPoint x: 101, startPoint y: 351, endPoint x: 335, endPoint y: 348, distance: 234.0
click at [335, 348] on div at bounding box center [261, 354] width 339 height 24
click at [434, 332] on div "Distance from Staircase / Home to truck (in meters)" at bounding box center [262, 337] width 362 height 59
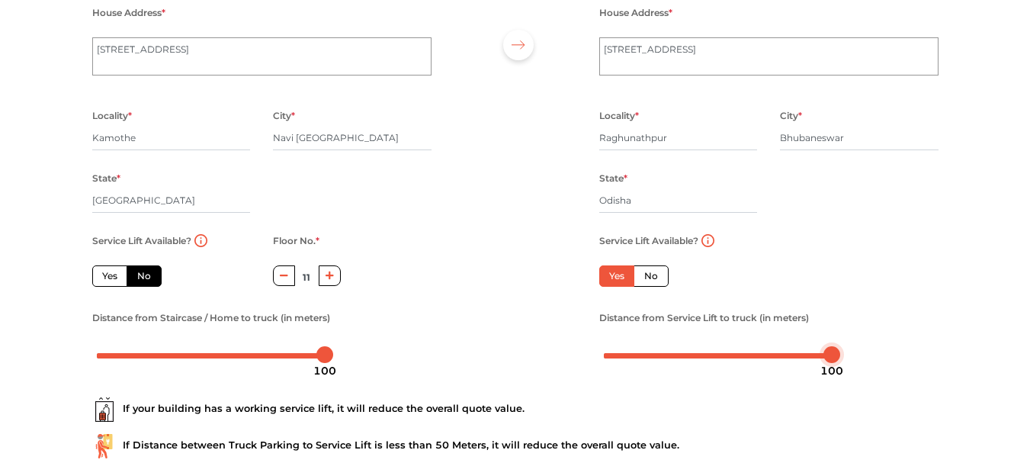
drag, startPoint x: 605, startPoint y: 354, endPoint x: 905, endPoint y: 338, distance: 299.9
click at [905, 338] on div "Distance from Service Lift to truck (in meters)" at bounding box center [768, 337] width 339 height 59
click at [37, 341] on div "Plan your move Enter your floor info Add your inventory Your move summary My Mo…" at bounding box center [515, 208] width 1030 height 720
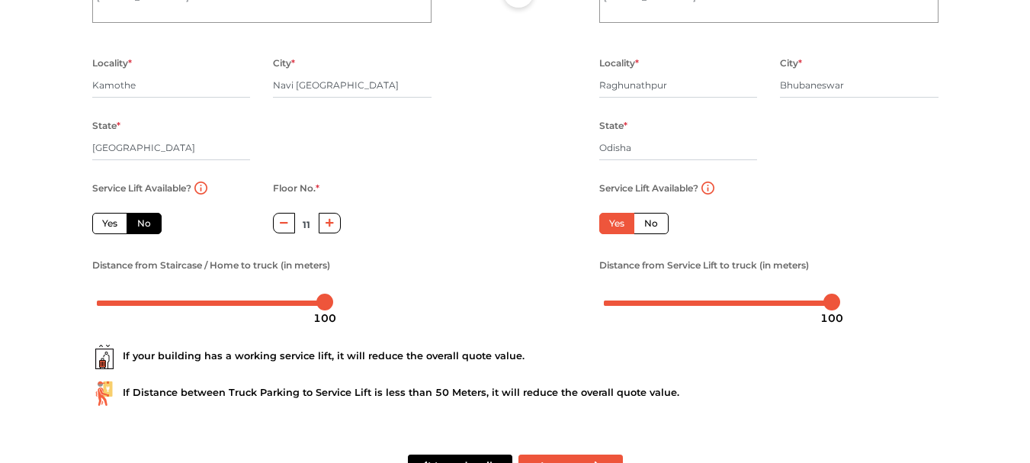
scroll to position [257, 0]
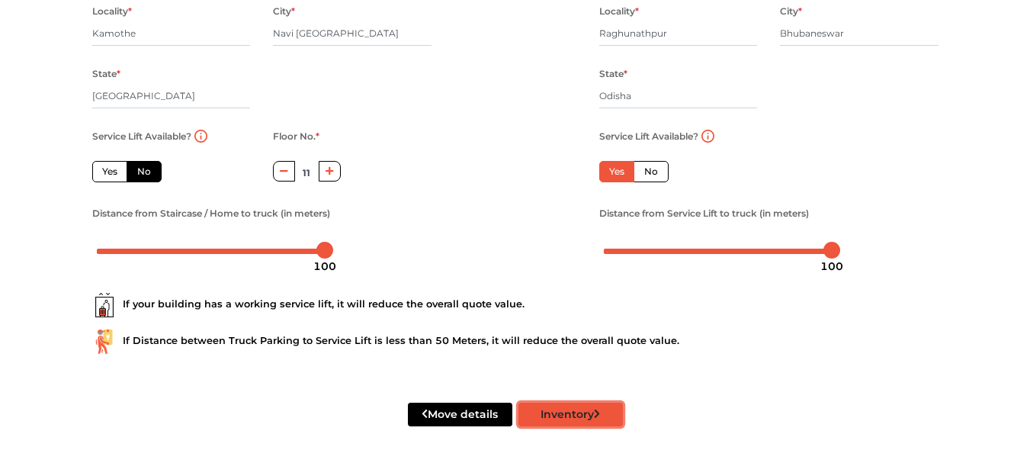
click at [566, 416] on button "Inventory" at bounding box center [570, 414] width 104 height 24
radio input "true"
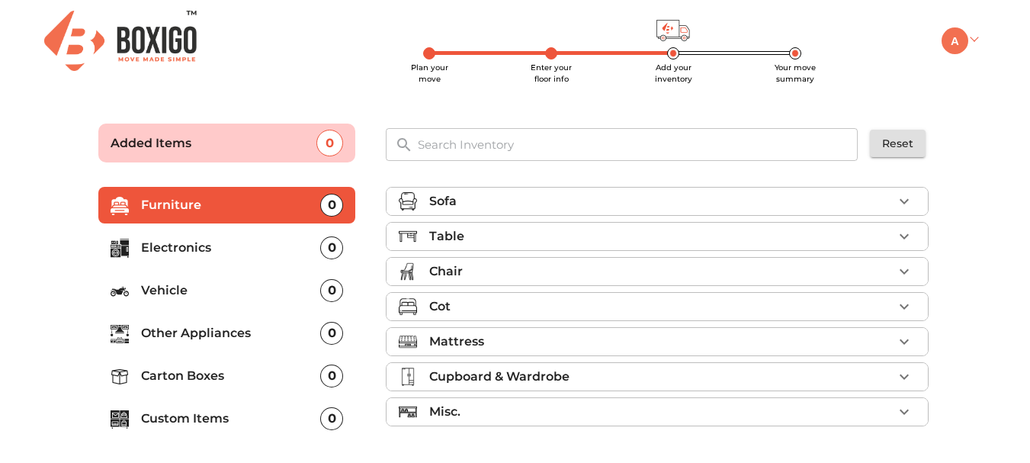
click at [975, 36] on link at bounding box center [959, 39] width 36 height 14
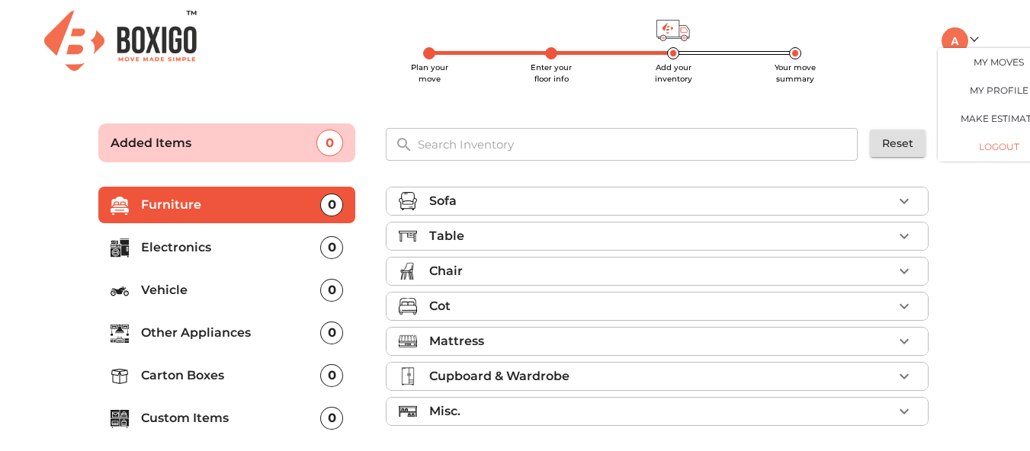
click at [1002, 140] on button "LOGOUT" at bounding box center [999, 147] width 122 height 28
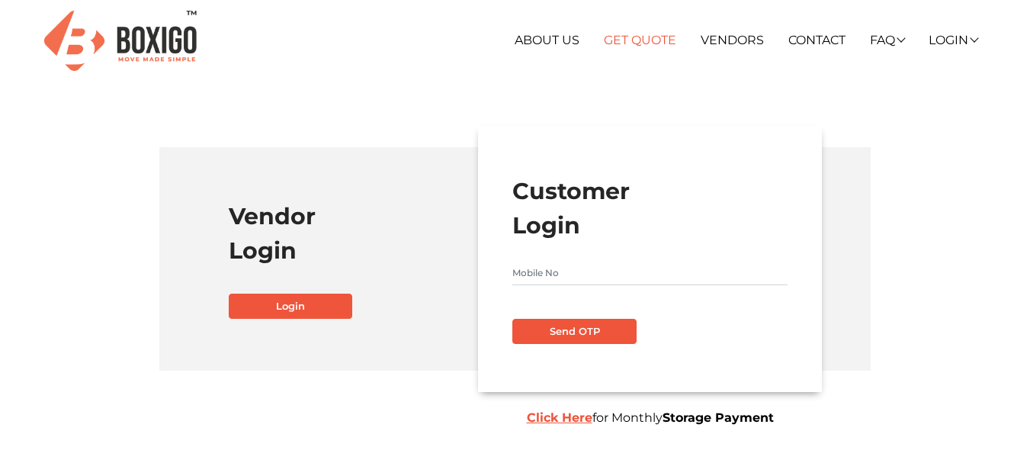
click at [646, 35] on link "Get Quote" at bounding box center [640, 40] width 72 height 14
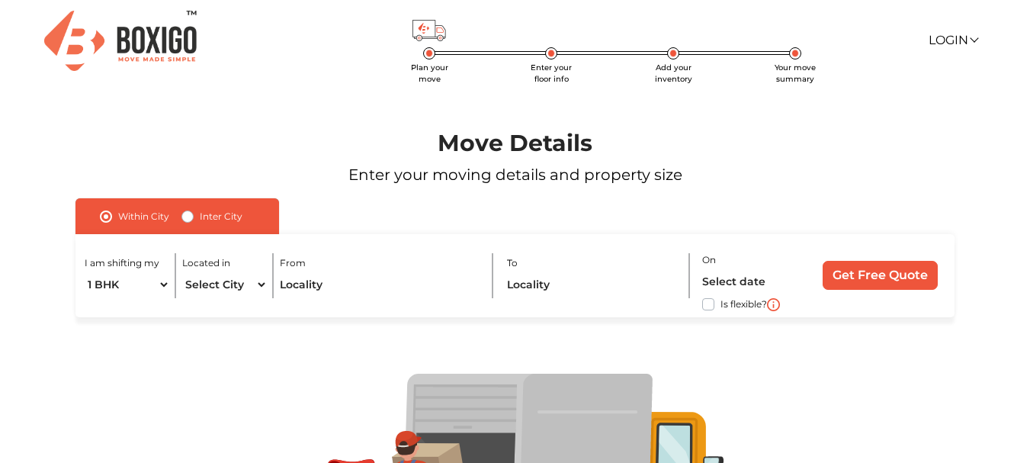
click at [128, 30] on img at bounding box center [120, 41] width 152 height 60
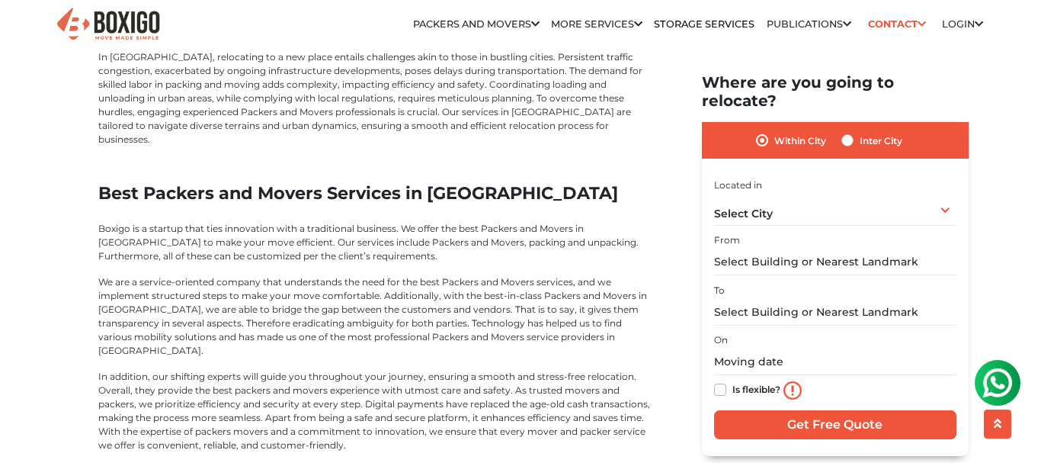
scroll to position [3049, 0]
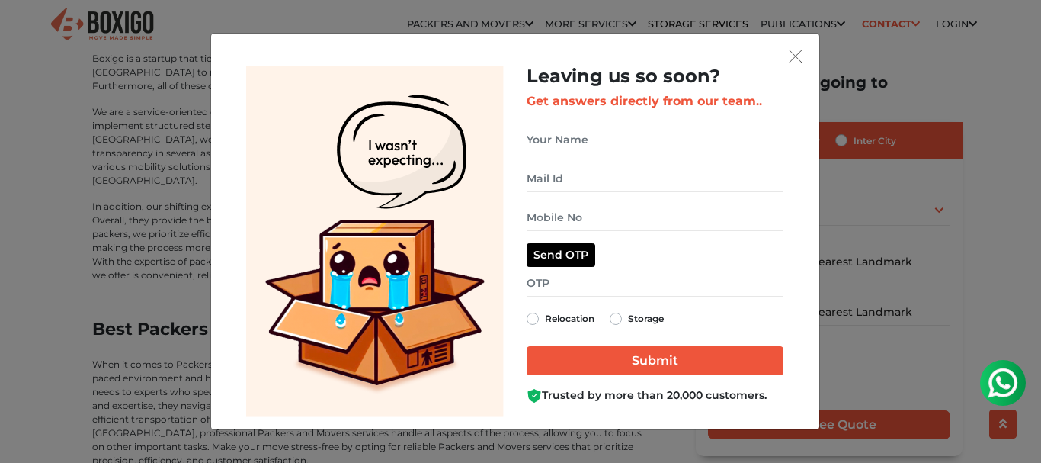
click at [604, 139] on input "get free quote dialog" at bounding box center [655, 140] width 257 height 27
type input "[PERSON_NAME] [PERSON_NAME]"
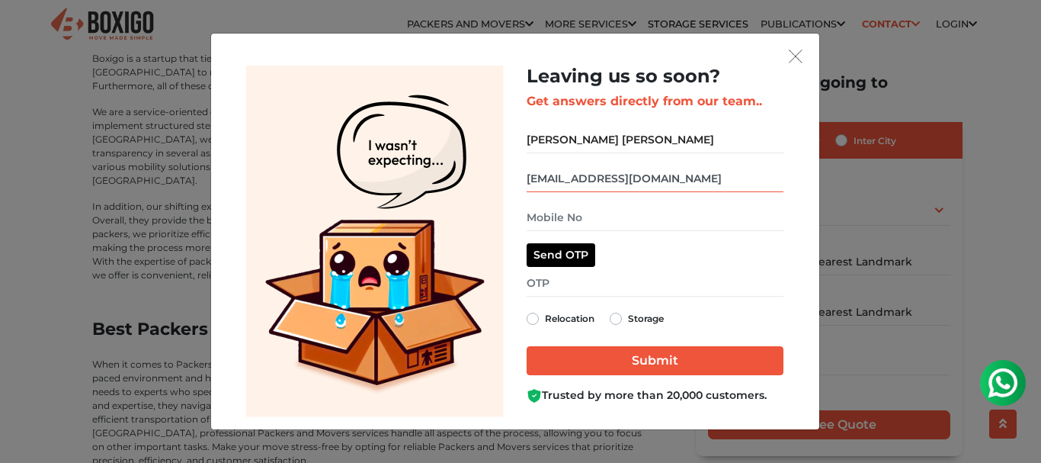
type input "[EMAIL_ADDRESS][DOMAIN_NAME]"
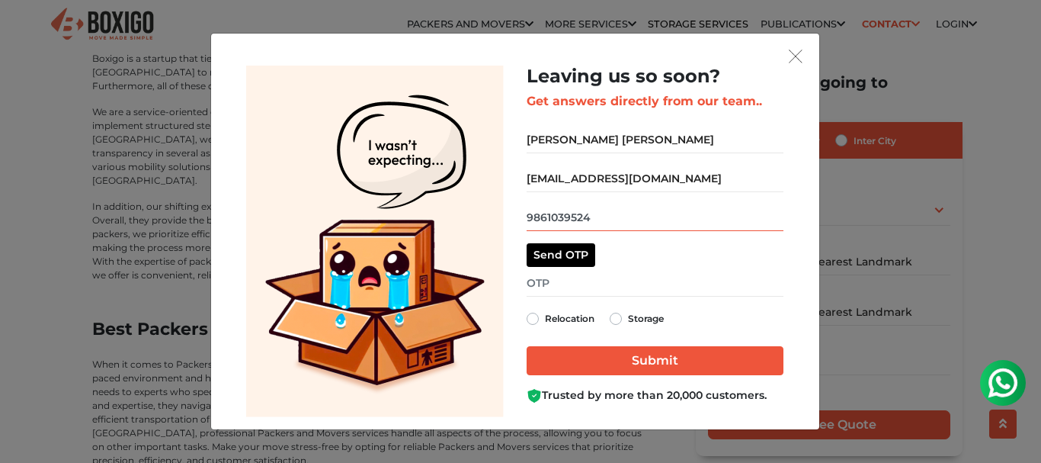
type input "9861039524"
click at [557, 252] on button "Send OTP" at bounding box center [561, 255] width 69 height 24
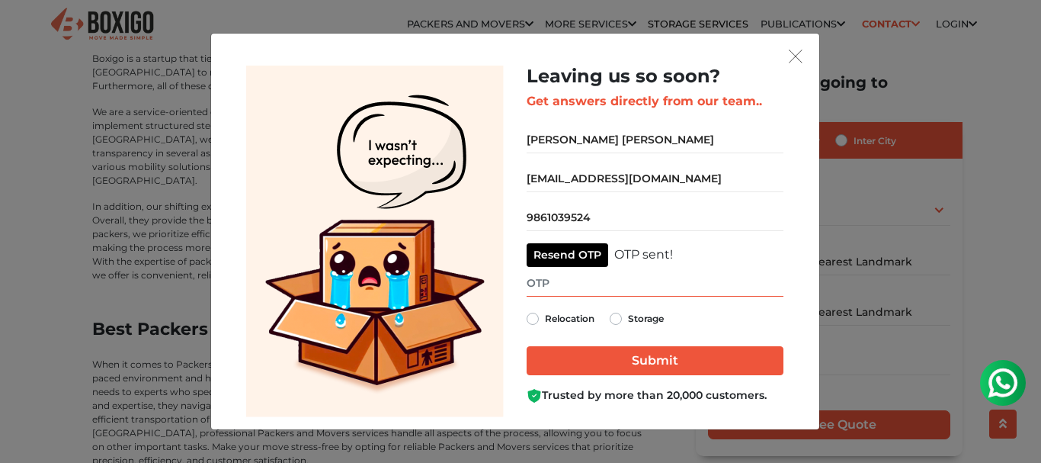
click at [683, 288] on input "get free quote dialog" at bounding box center [655, 283] width 257 height 27
type input "2005"
click at [545, 319] on label "Relocation" at bounding box center [570, 318] width 50 height 18
click at [534, 319] on input "Relocation" at bounding box center [533, 316] width 12 height 15
radio input "true"
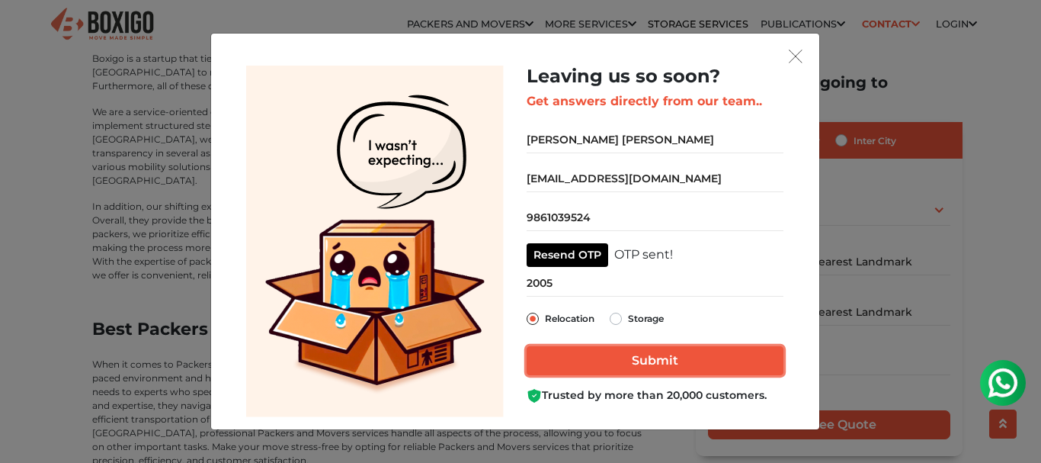
click at [616, 355] on input "Submit" at bounding box center [655, 360] width 257 height 29
